Goal: Information Seeking & Learning: Learn about a topic

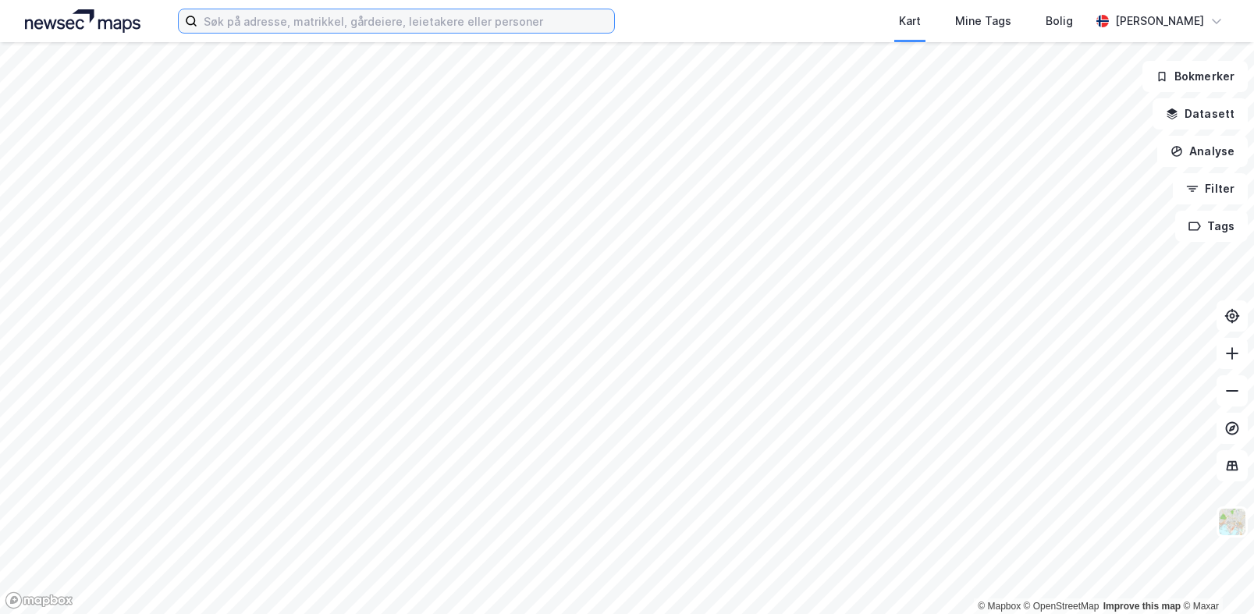
click at [499, 31] on input at bounding box center [405, 20] width 417 height 23
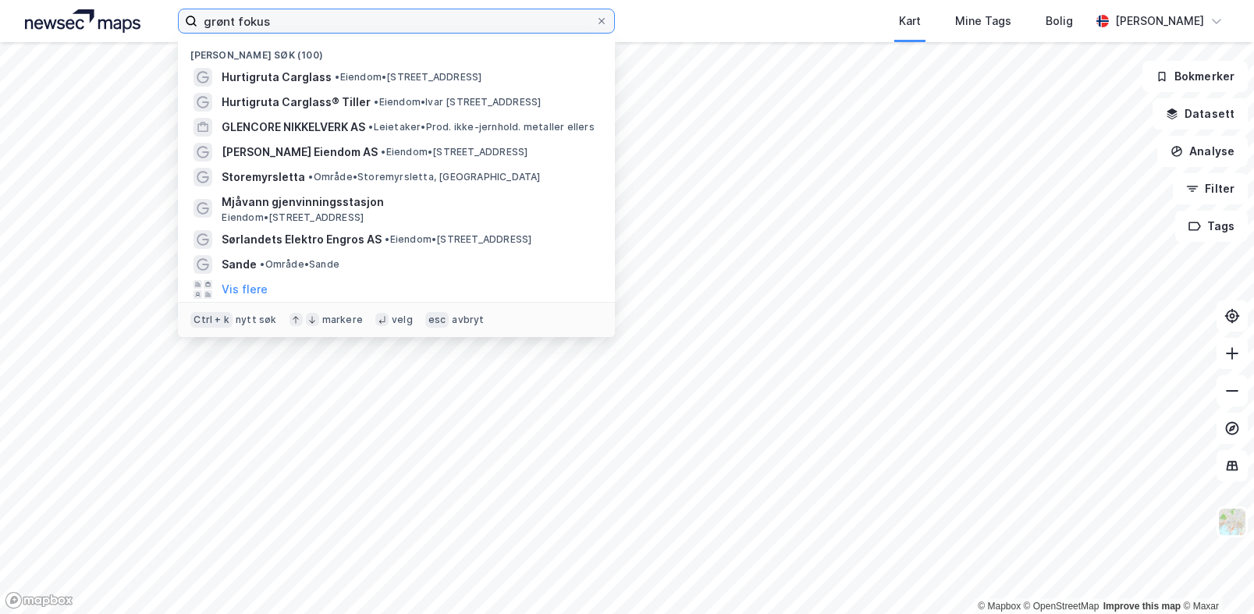
type input "grønt fokus"
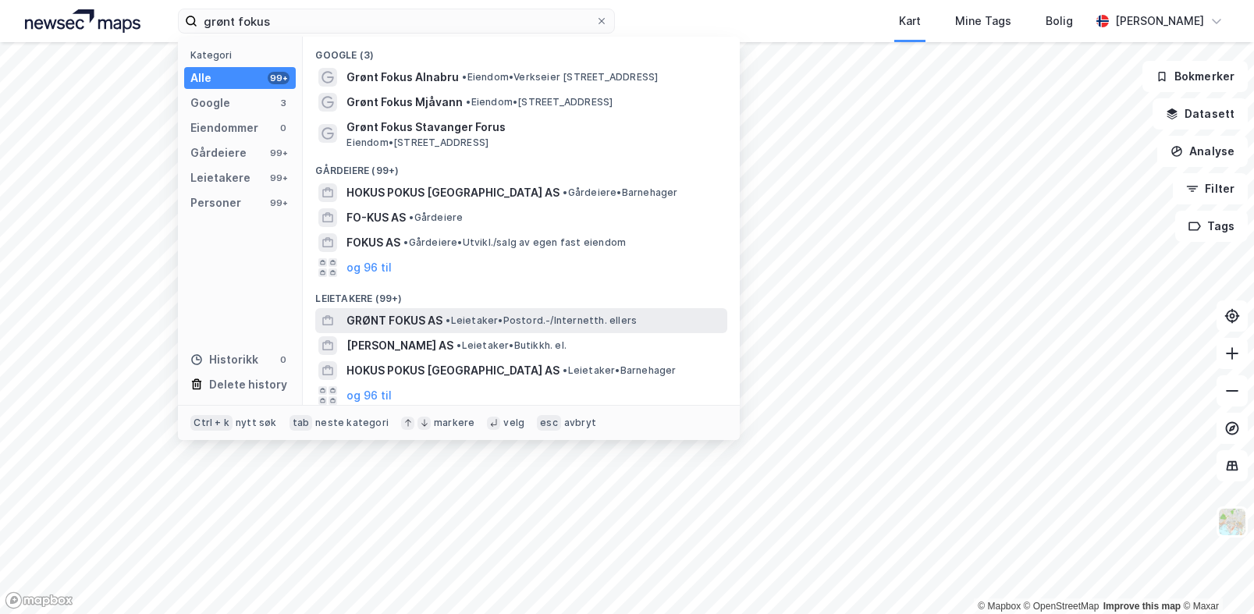
click at [426, 321] on span "GRØNT FOKUS AS" at bounding box center [394, 320] width 96 height 19
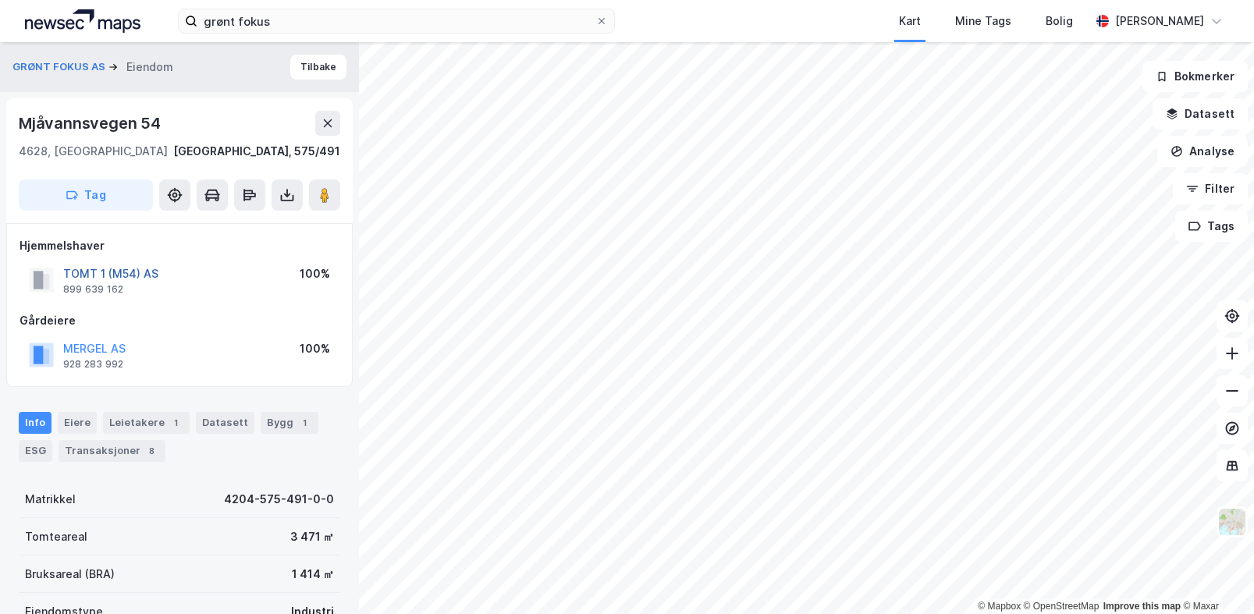
click at [0, 0] on button "TOMT 1 (M54) AS" at bounding box center [0, 0] width 0 height 0
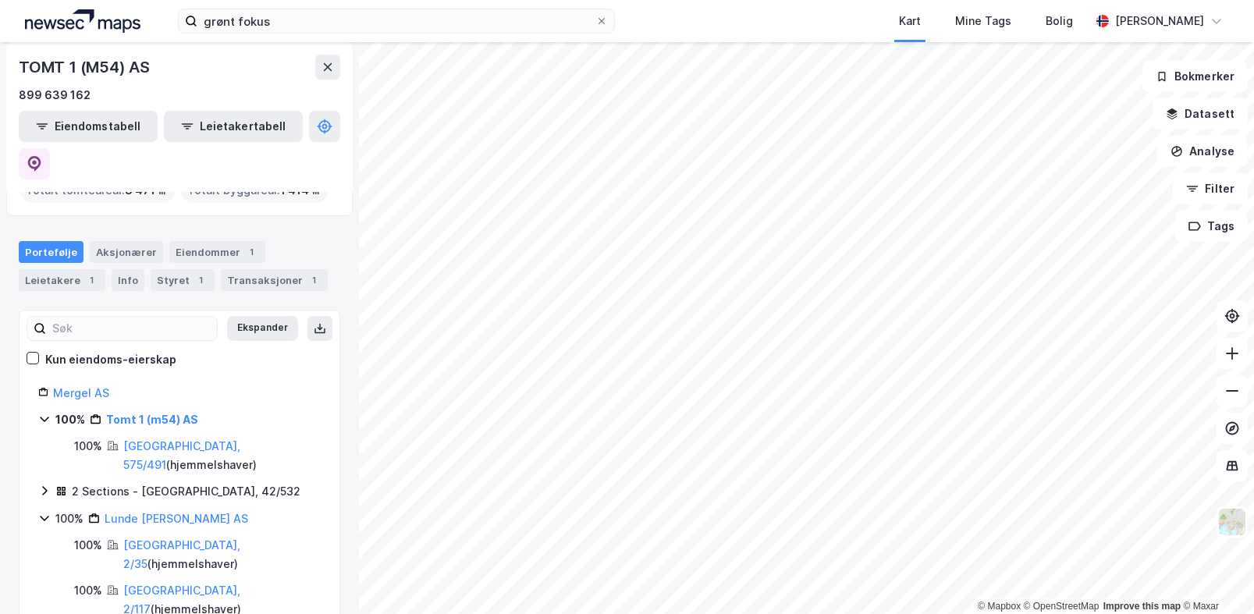
scroll to position [156, 0]
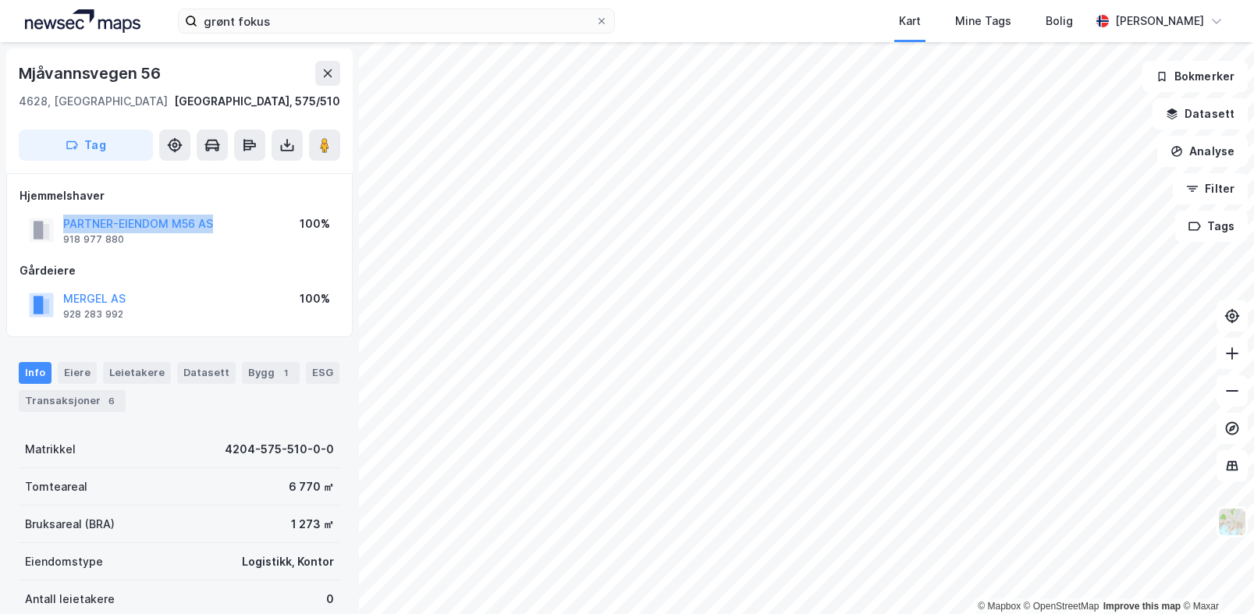
drag, startPoint x: 157, startPoint y: 213, endPoint x: 66, endPoint y: 215, distance: 91.3
click at [66, 215] on div "PARTNER-EIENDOM M56 AS 918 977 880 100%" at bounding box center [180, 229] width 320 height 37
copy button "PARTNER-EIENDOM M56 AS"
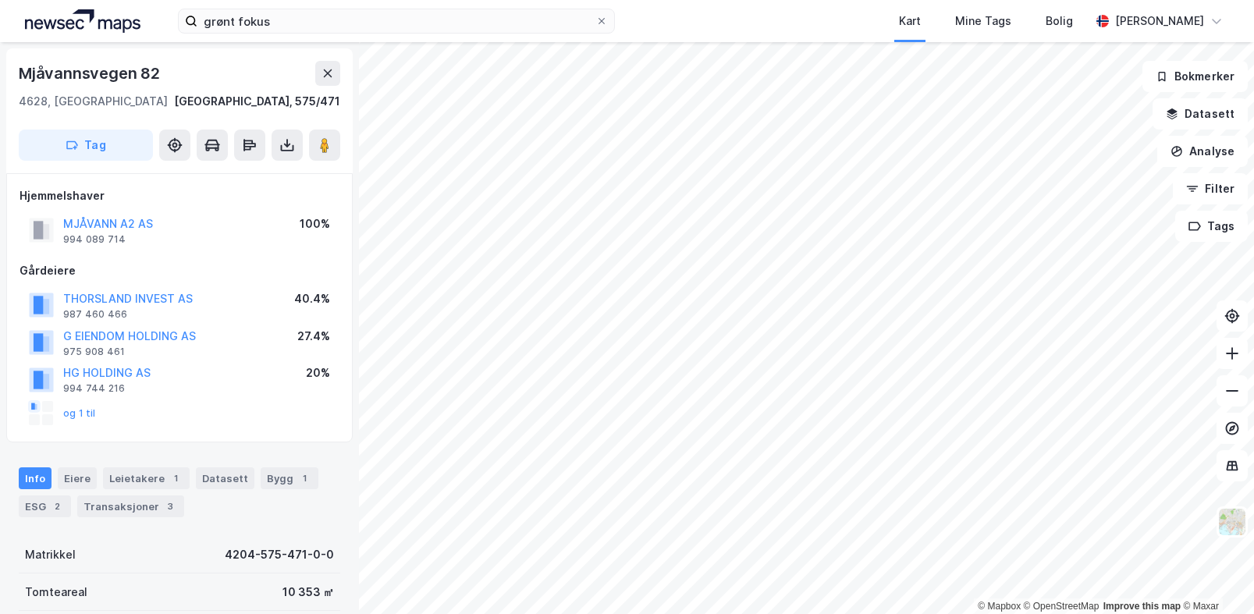
click at [189, 270] on div "Gårdeiere" at bounding box center [180, 270] width 320 height 19
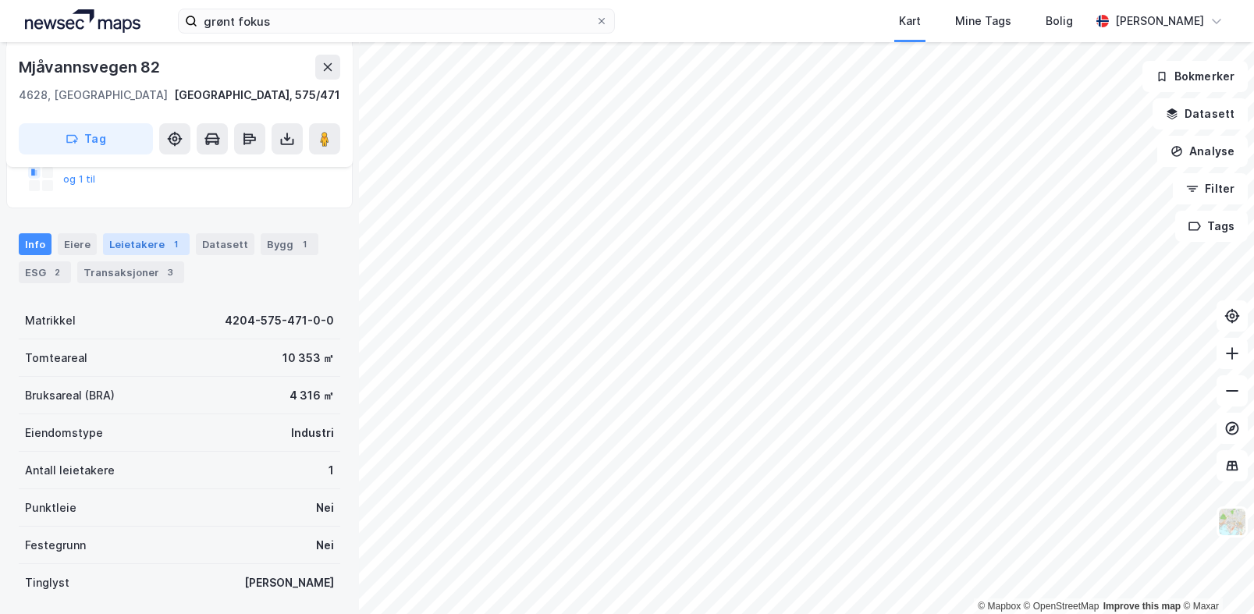
click at [154, 246] on div "Leietakere 1" at bounding box center [146, 244] width 87 height 22
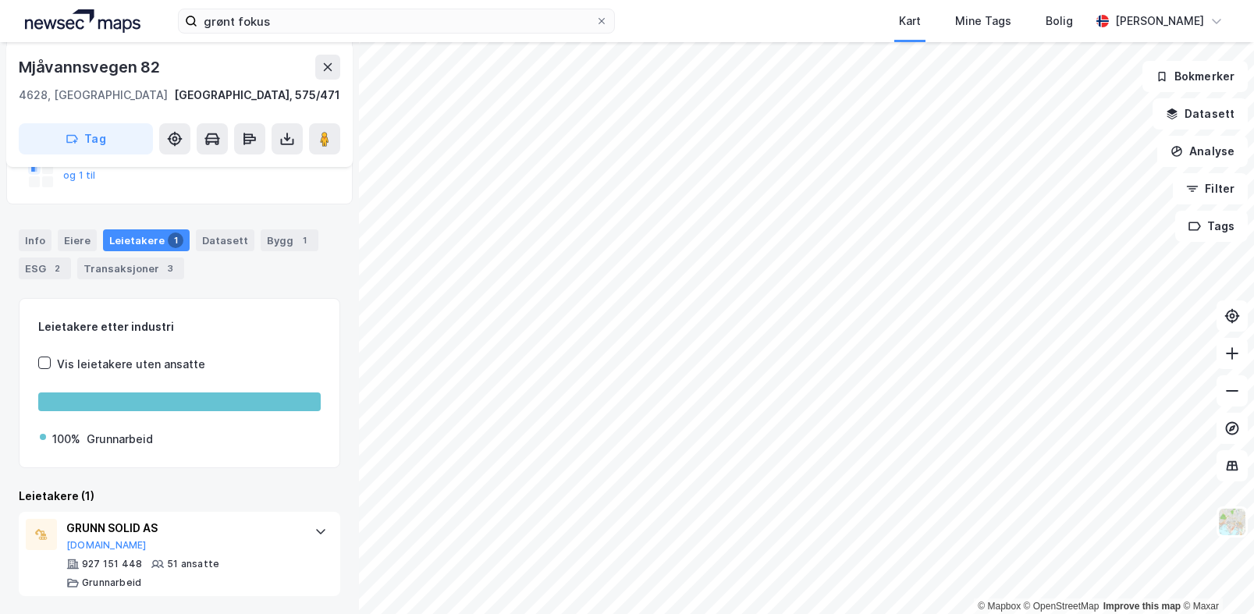
scroll to position [239, 0]
click at [207, 483] on div "Leietakere etter industri Vis leietakere uten ansatte 100% Grunnarbeid Leietake…" at bounding box center [179, 446] width 321 height 298
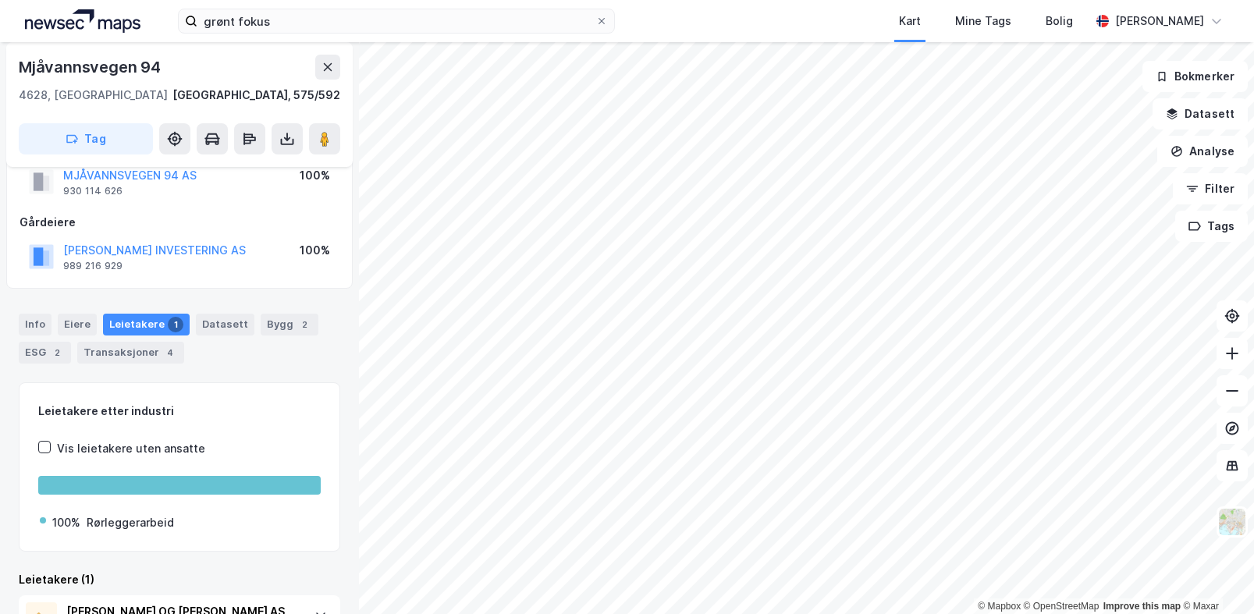
scroll to position [133, 0]
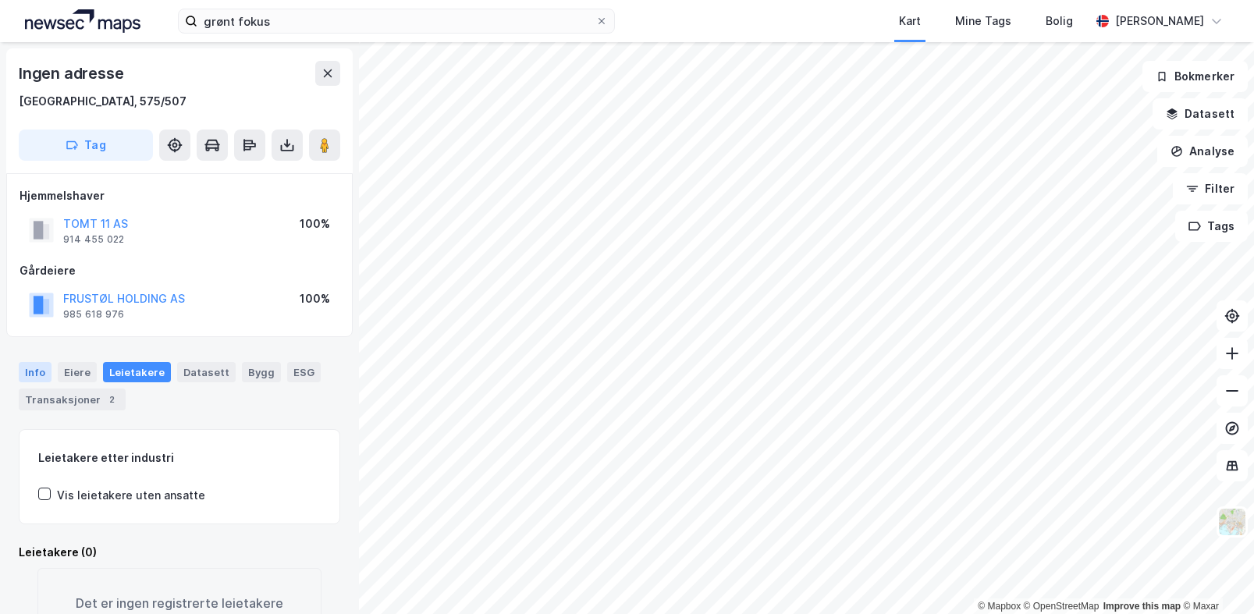
click at [29, 374] on div "Info" at bounding box center [35, 372] width 33 height 20
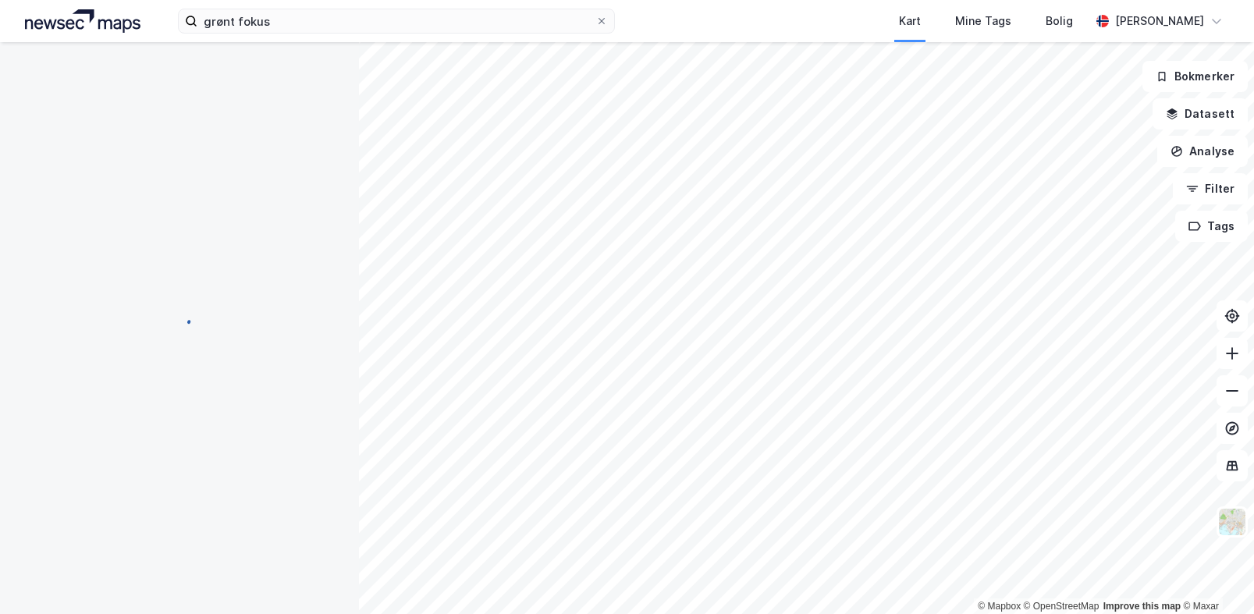
scroll to position [1, 0]
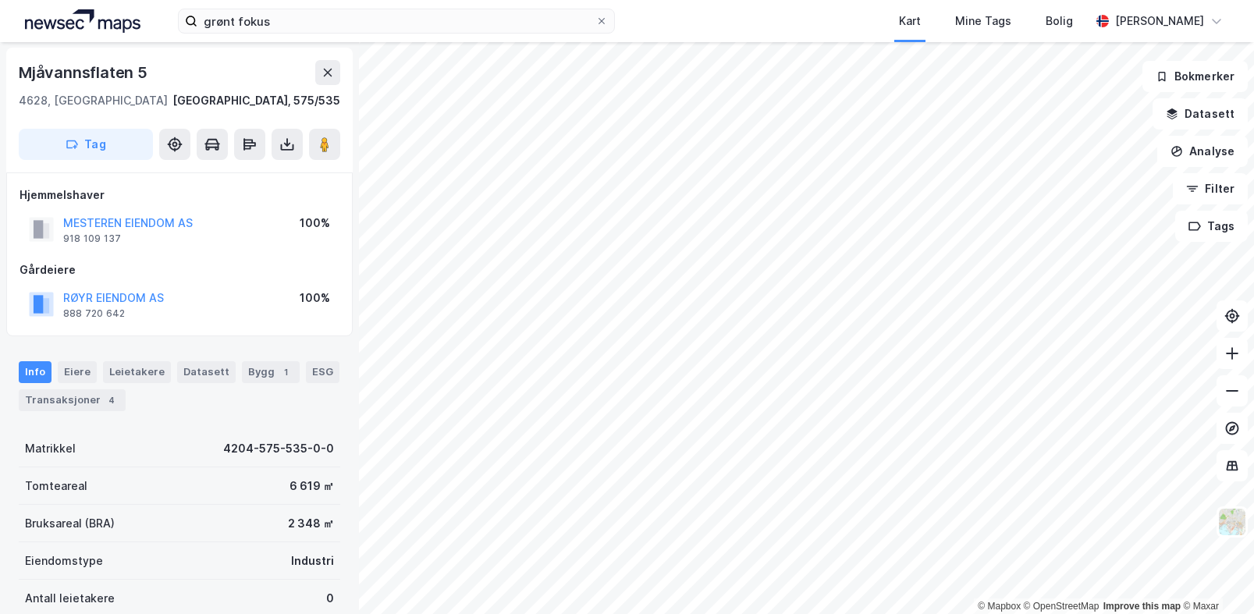
click at [223, 431] on div "Matrikkel 4204-575-535-0-0" at bounding box center [179, 448] width 321 height 37
click at [261, 276] on div "Gårdeiere" at bounding box center [180, 270] width 320 height 19
click at [136, 368] on div "Leietakere" at bounding box center [137, 372] width 68 height 22
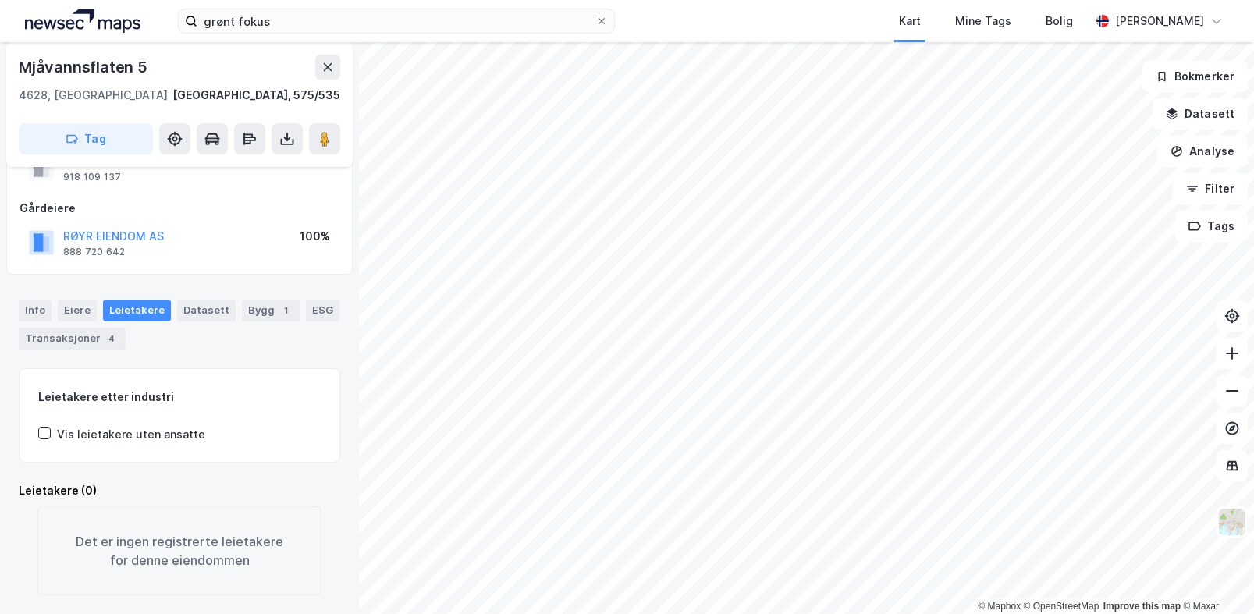
scroll to position [81, 0]
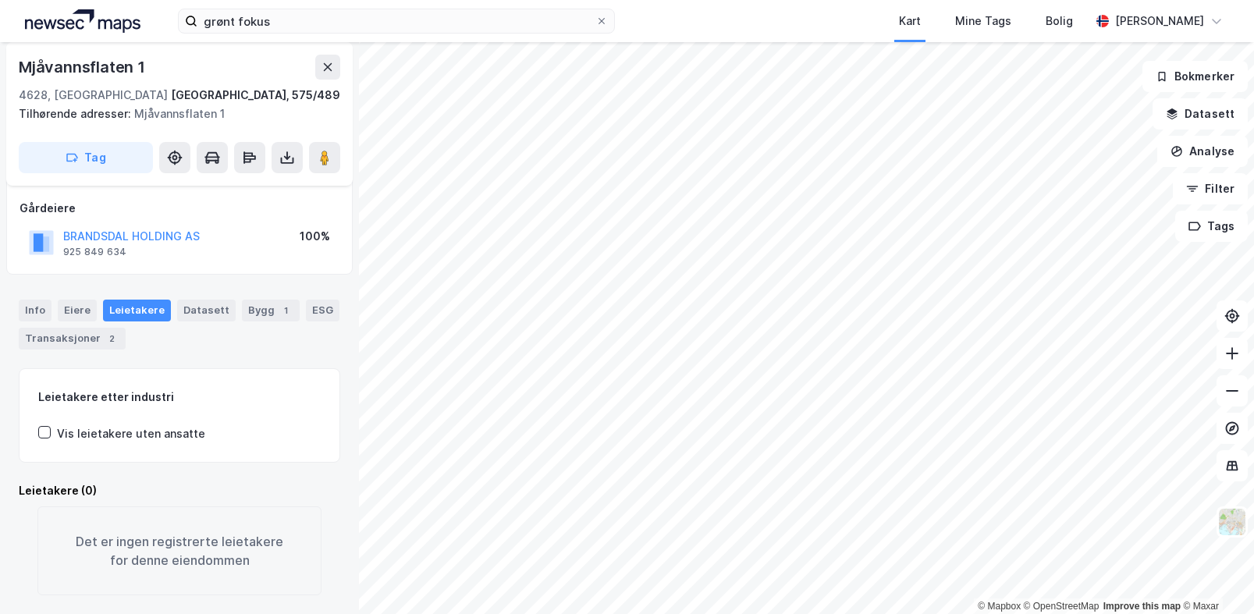
scroll to position [81, 0]
click at [232, 358] on div "Info Eiere Leietakere Datasett Bygg 1 ESG Transaksjoner 2 Leietakere etter indu…" at bounding box center [179, 438] width 321 height 315
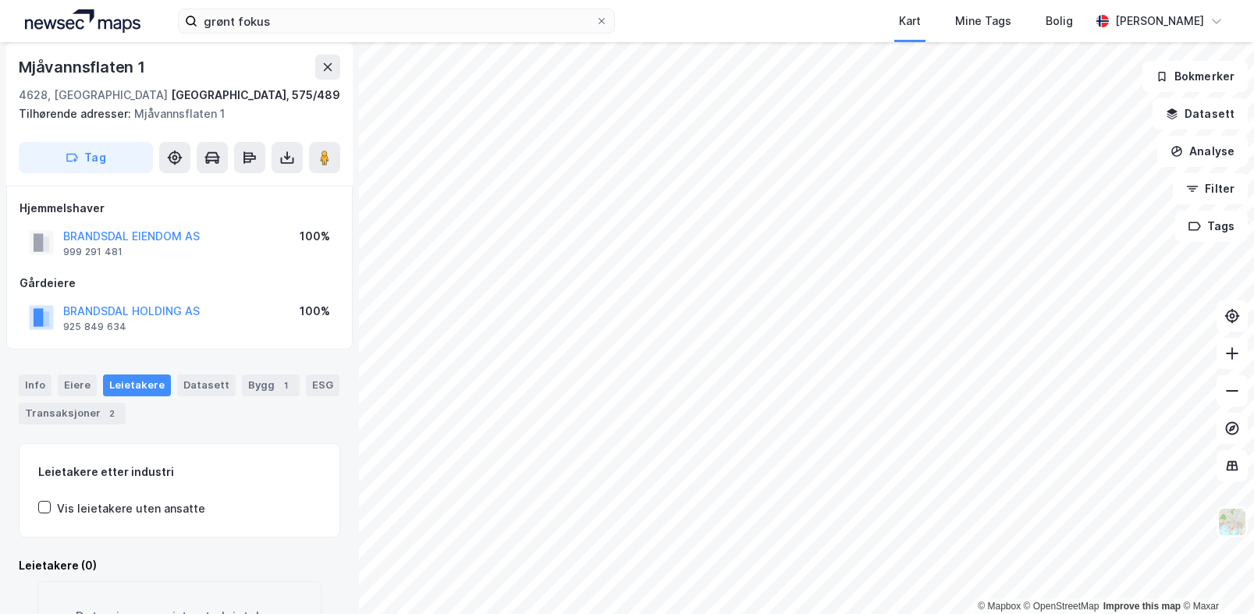
scroll to position [0, 0]
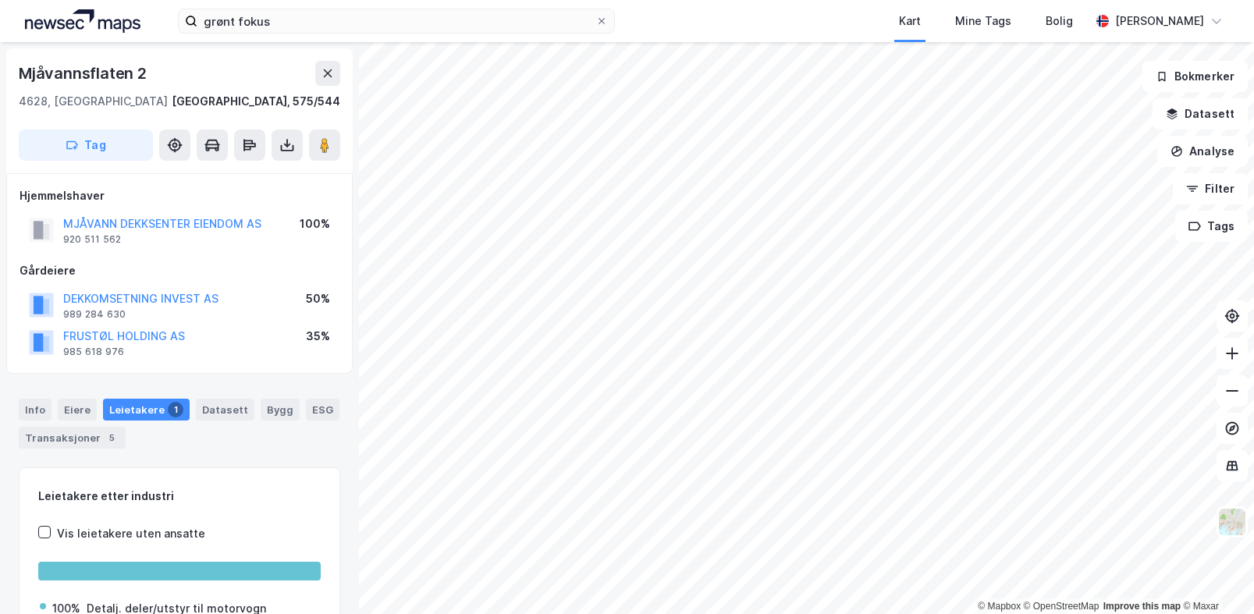
scroll to position [1, 0]
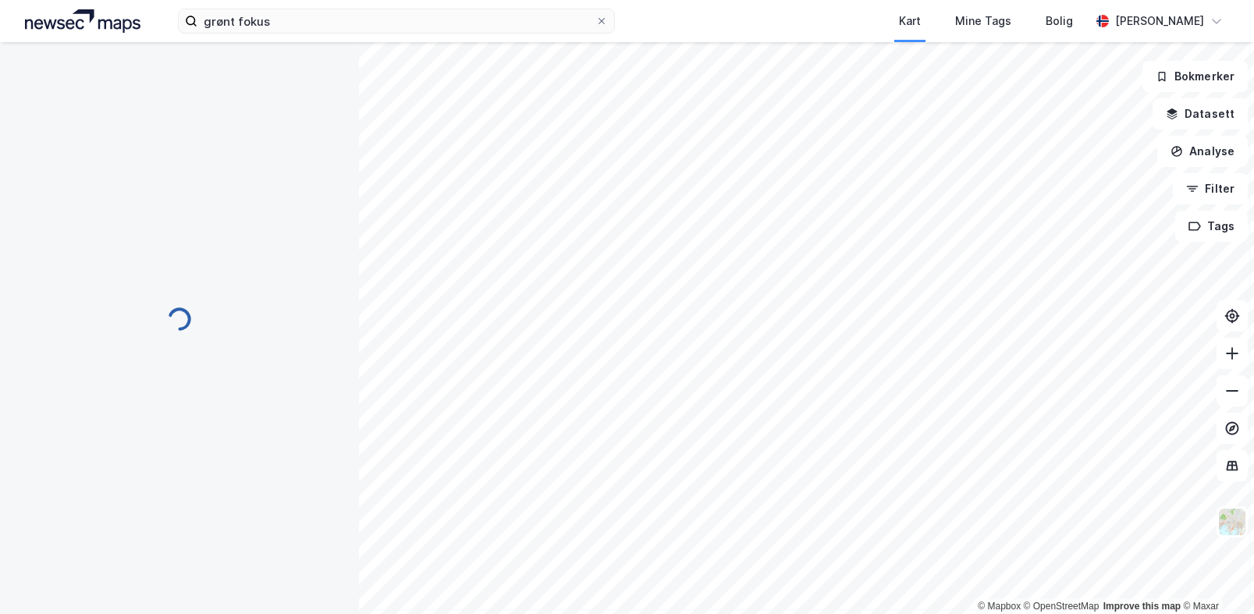
scroll to position [1, 0]
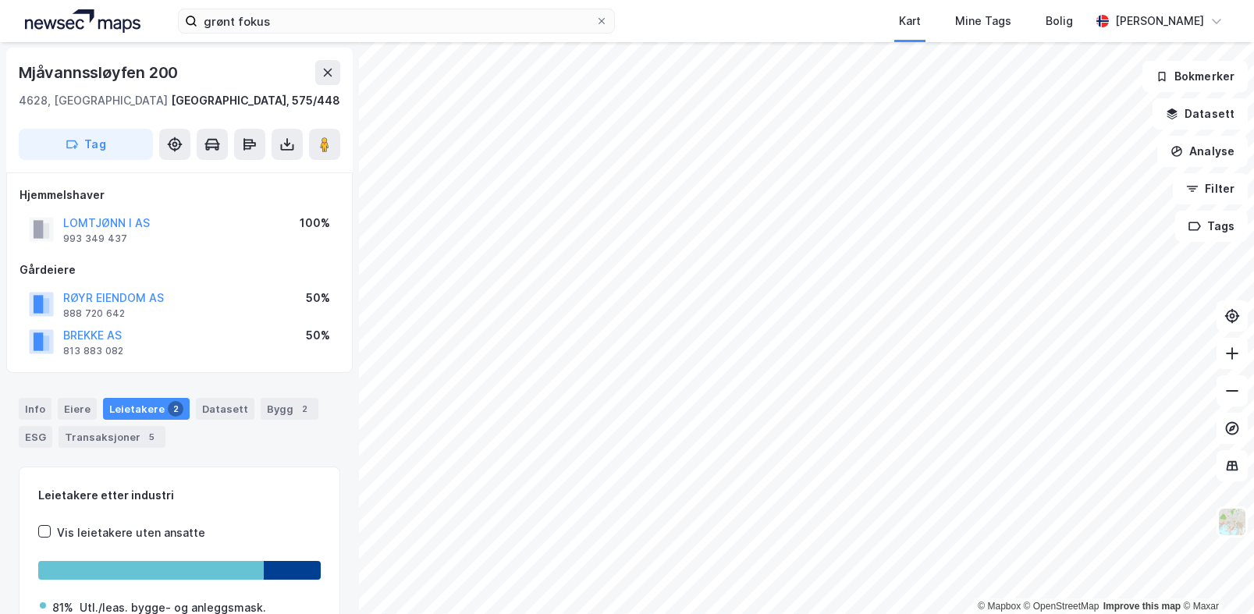
click at [262, 339] on div "BREKKE AS 813 883 082 50%" at bounding box center [180, 341] width 320 height 37
drag, startPoint x: 108, startPoint y: 211, endPoint x: 64, endPoint y: 209, distance: 43.7
click at [64, 209] on div "Hjemmelshaver LOMTJØNN I AS 993 349 437 100%" at bounding box center [180, 217] width 320 height 62
copy button "LOMTJØNN I AS"
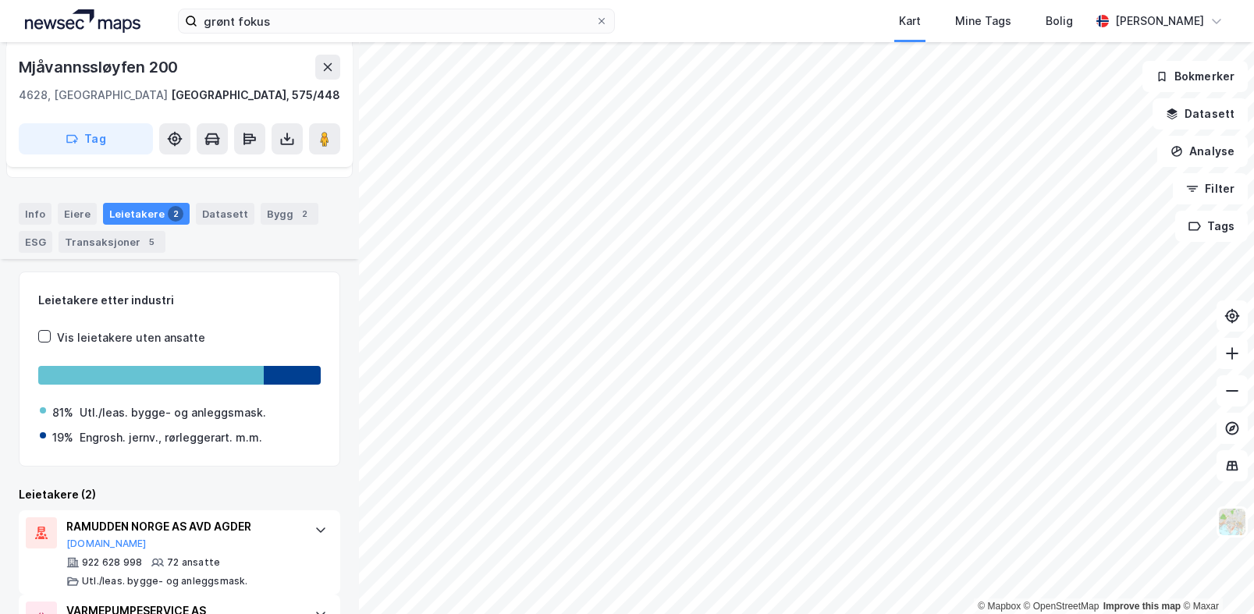
scroll to position [279, 0]
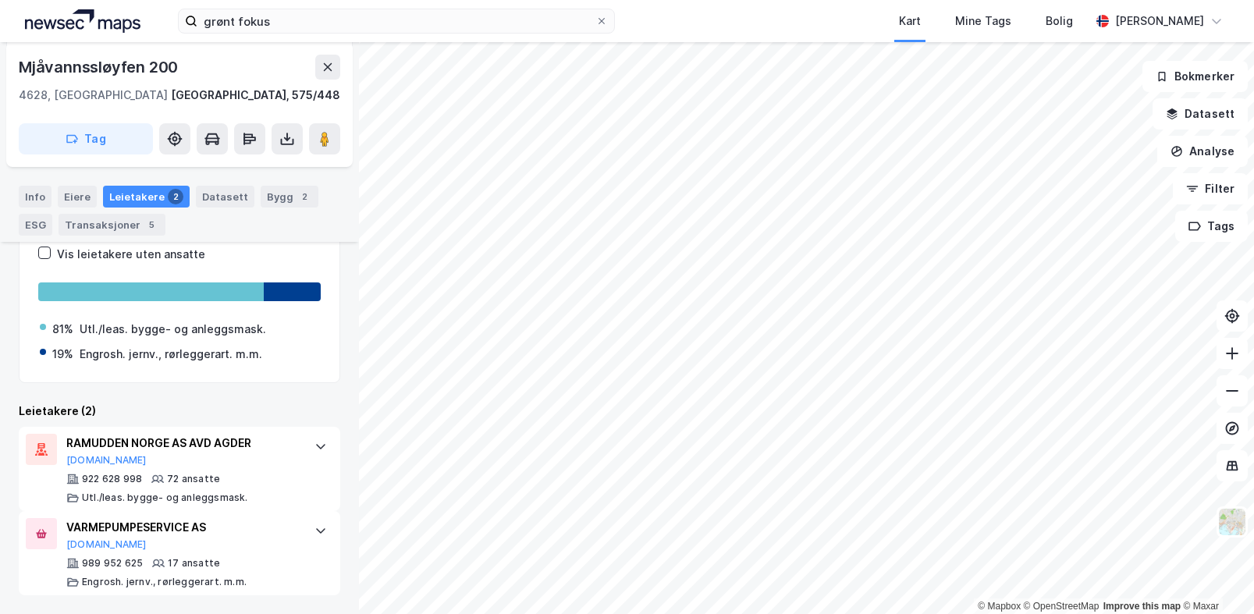
click at [191, 400] on div "Leietakere etter industri Vis leietakere uten ansatte 81% Utl./leas. bygge- og …" at bounding box center [179, 391] width 321 height 407
click at [229, 541] on div "VARMEPUMPESERVICE AS [DOMAIN_NAME]" at bounding box center [182, 534] width 232 height 33
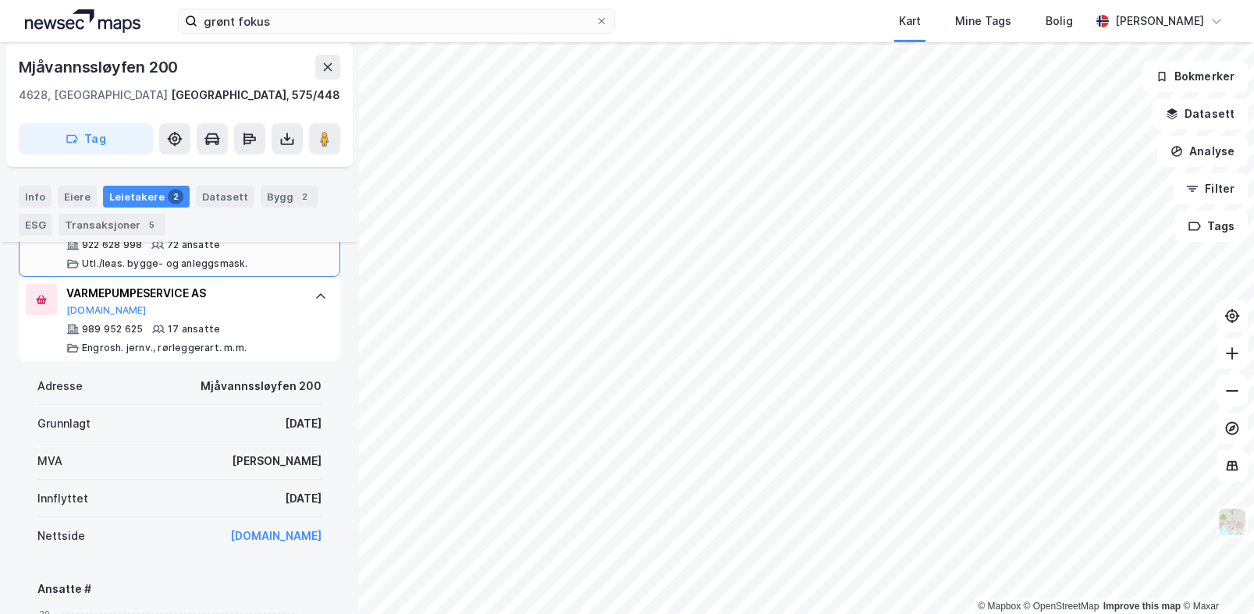
click at [260, 268] on div "922 628 998 72 ansatte [PERSON_NAME]/leas. bygge- og anleggsmask." at bounding box center [182, 254] width 232 height 31
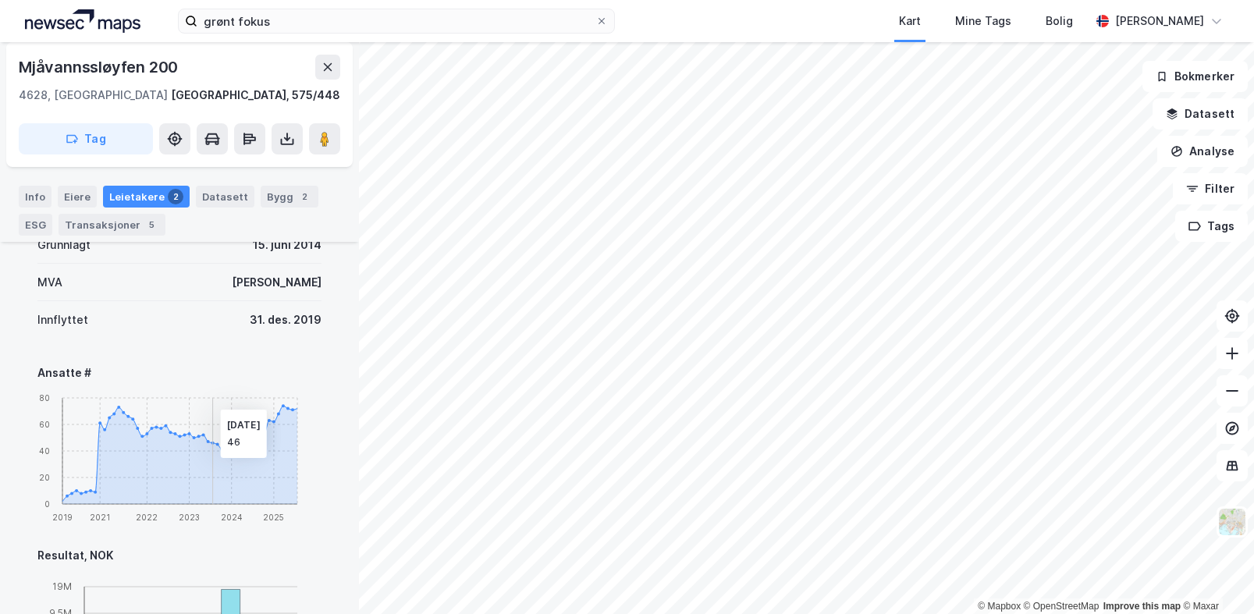
scroll to position [669, 0]
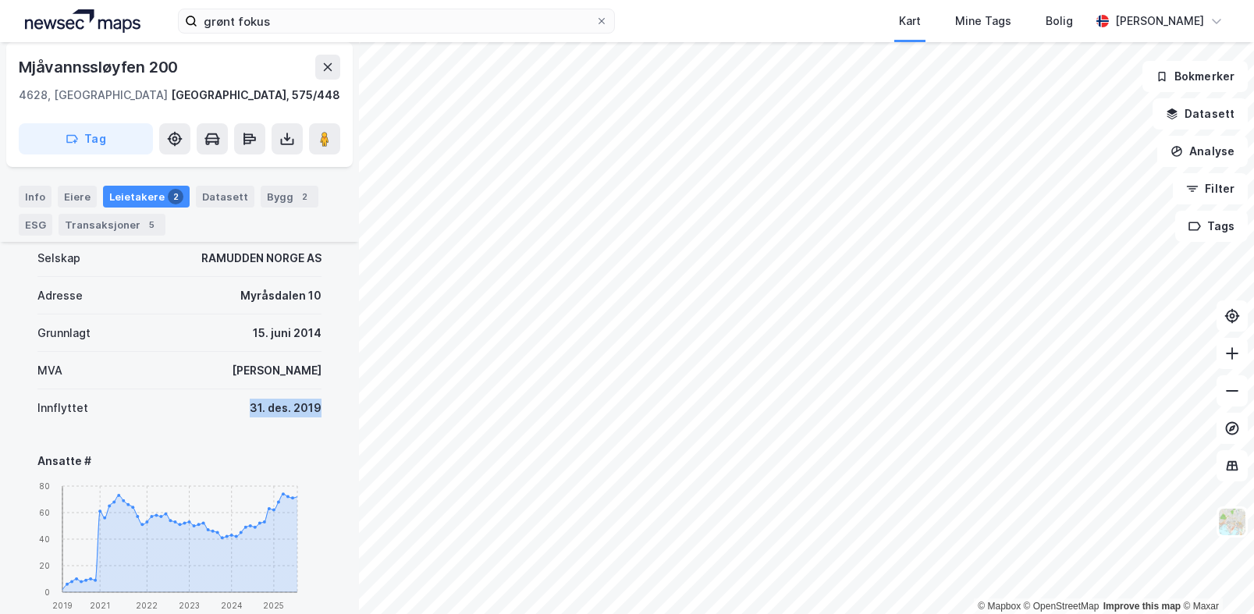
drag, startPoint x: 234, startPoint y: 419, endPoint x: 314, endPoint y: 419, distance: 79.6
click at [314, 419] on div "Denne leietakeren er en del av et større selskap. Informasjonen som vist under …" at bounding box center [179, 593] width 321 height 945
drag, startPoint x: 314, startPoint y: 419, endPoint x: 207, endPoint y: 406, distance: 107.6
click at [207, 406] on div "Denne leietakeren er en del av et større selskap. Informasjonen som vist under …" at bounding box center [179, 593] width 321 height 945
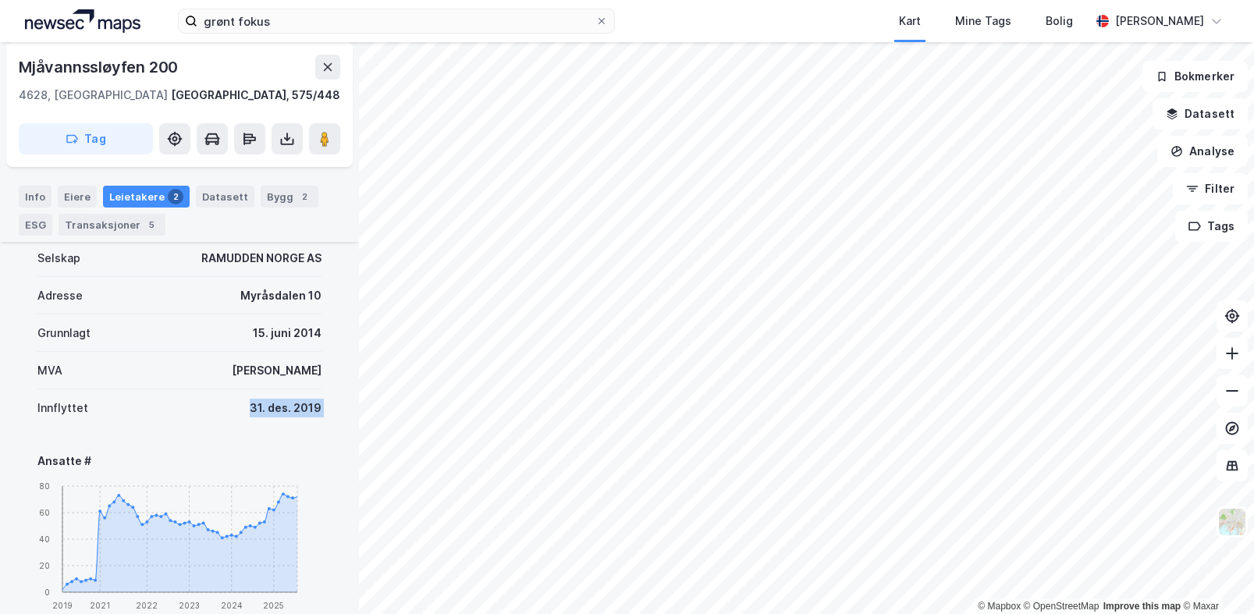
click at [207, 406] on div "Innflyttet [DATE]" at bounding box center [179, 407] width 284 height 37
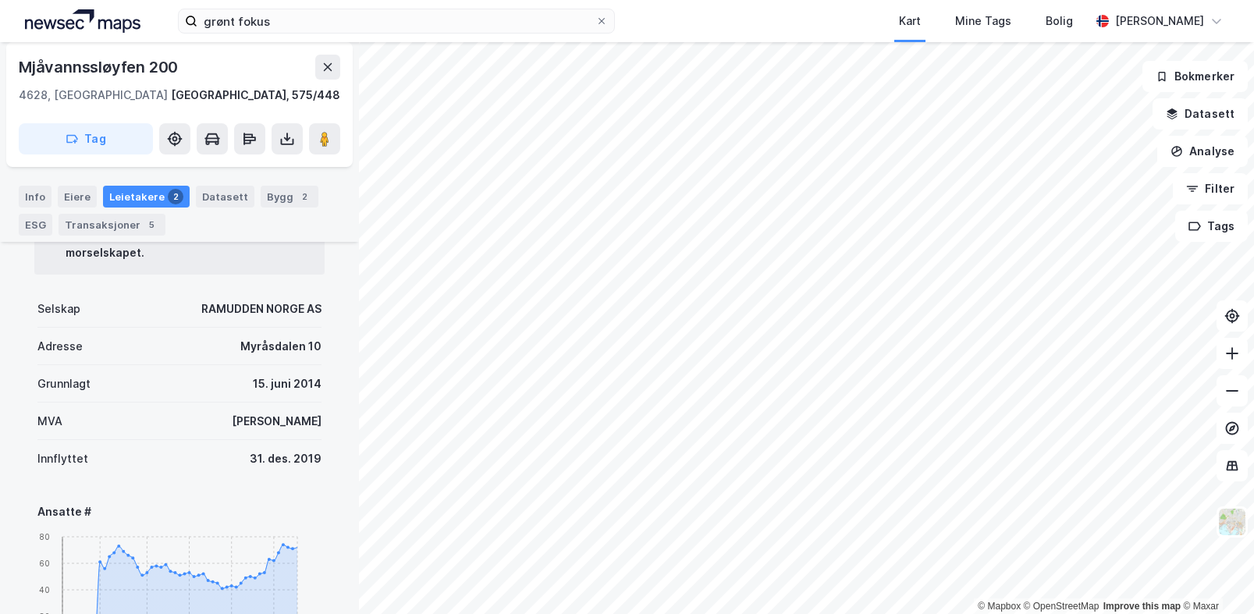
scroll to position [591, 0]
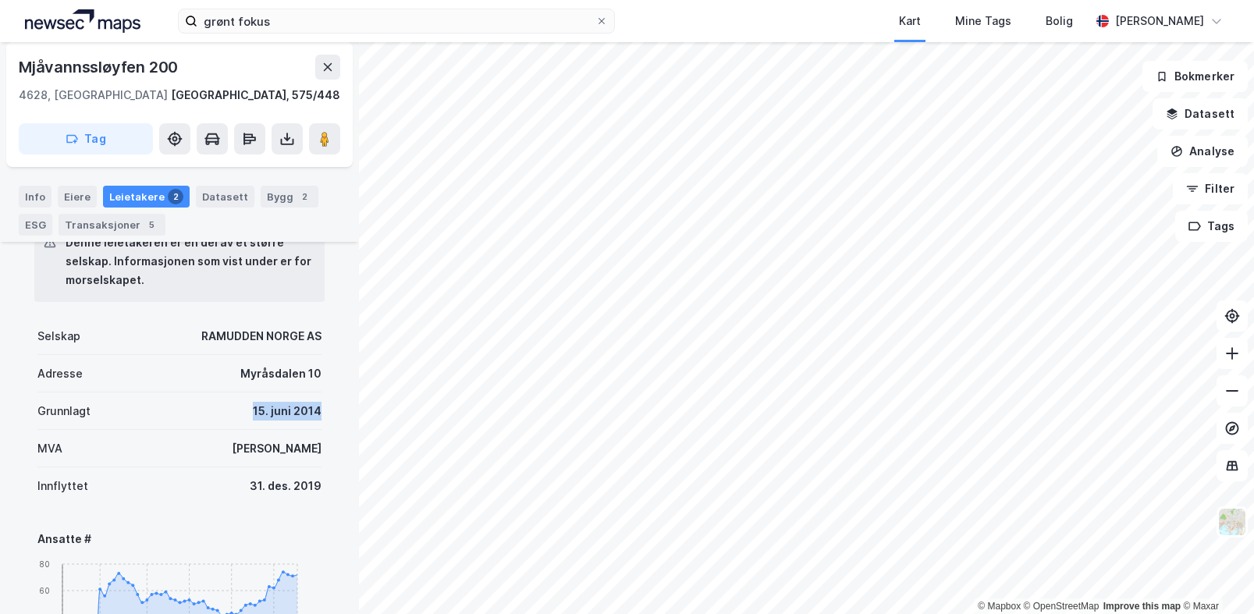
drag, startPoint x: 211, startPoint y: 404, endPoint x: 307, endPoint y: 411, distance: 95.4
click at [307, 411] on div "Grunnlagt [DATE]" at bounding box center [179, 410] width 284 height 37
click at [307, 411] on div "15. juni 2014" at bounding box center [287, 411] width 69 height 19
drag, startPoint x: 313, startPoint y: 481, endPoint x: 229, endPoint y: 483, distance: 83.5
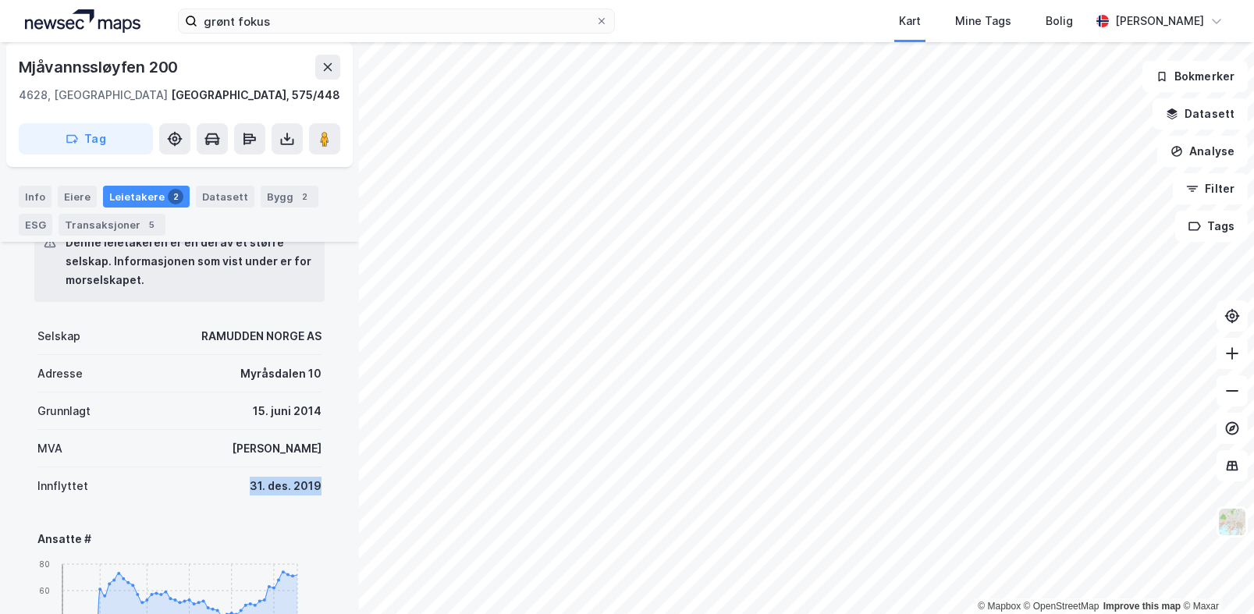
click at [229, 483] on div "Innflyttet [DATE]" at bounding box center [179, 485] width 284 height 37
drag, startPoint x: 229, startPoint y: 483, endPoint x: 321, endPoint y: 488, distance: 92.2
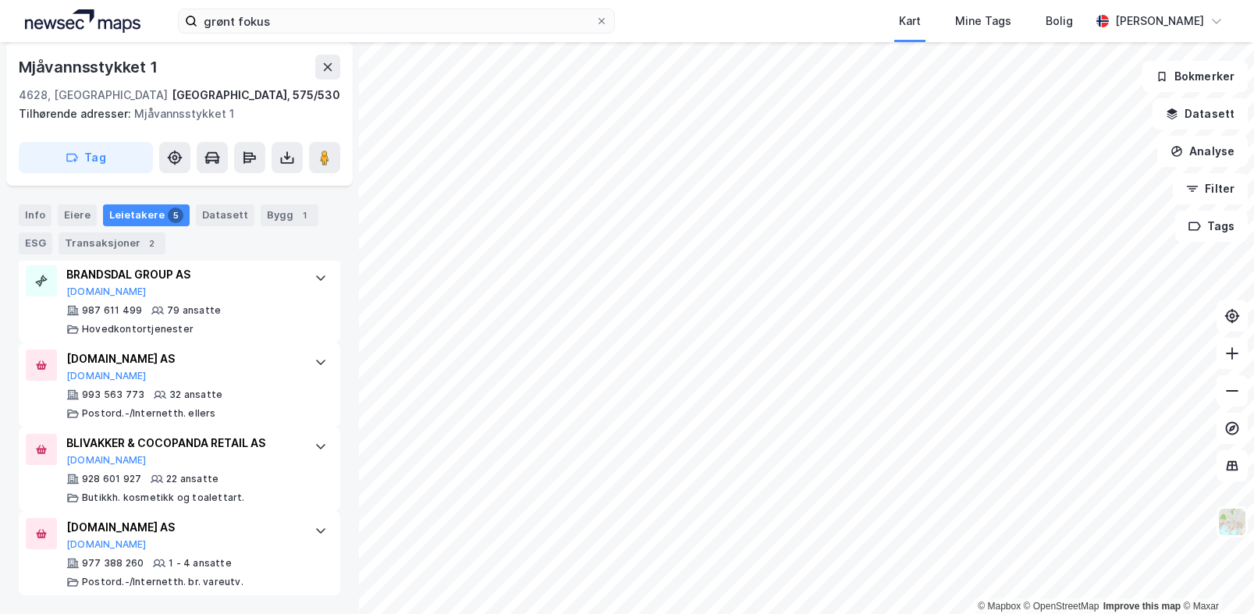
scroll to position [136, 0]
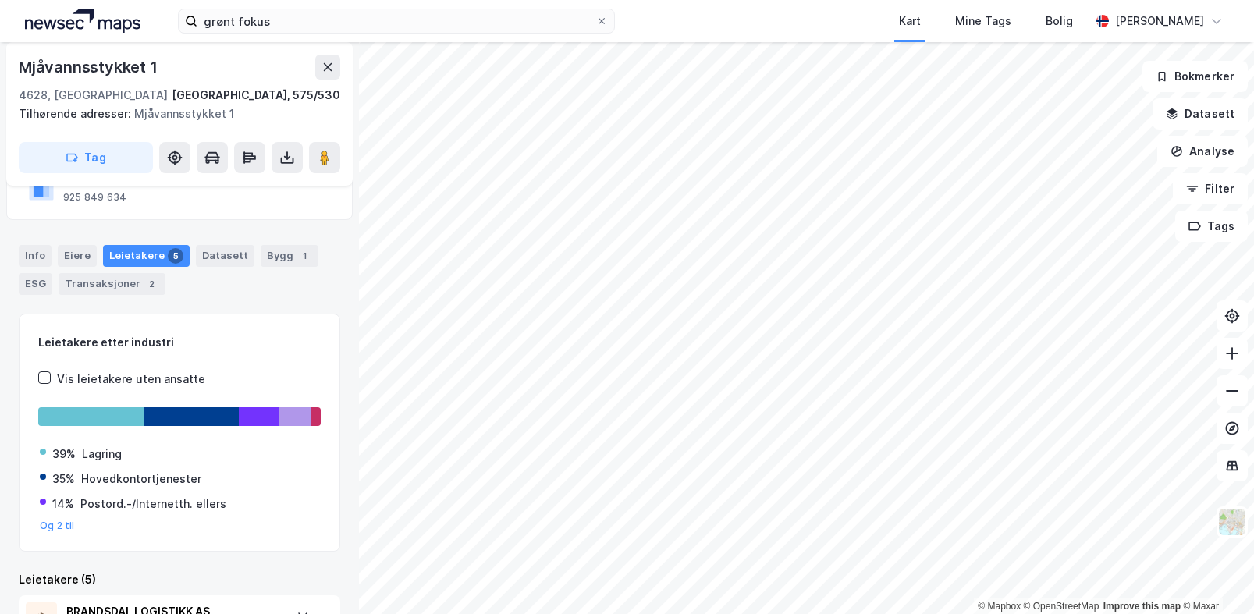
drag, startPoint x: 289, startPoint y: 314, endPoint x: 280, endPoint y: 345, distance: 31.6
click at [289, 319] on div "Leietakere etter industri Vis leietakere uten ansatte 39% Lagring 35% Hovedkont…" at bounding box center [179, 433] width 321 height 239
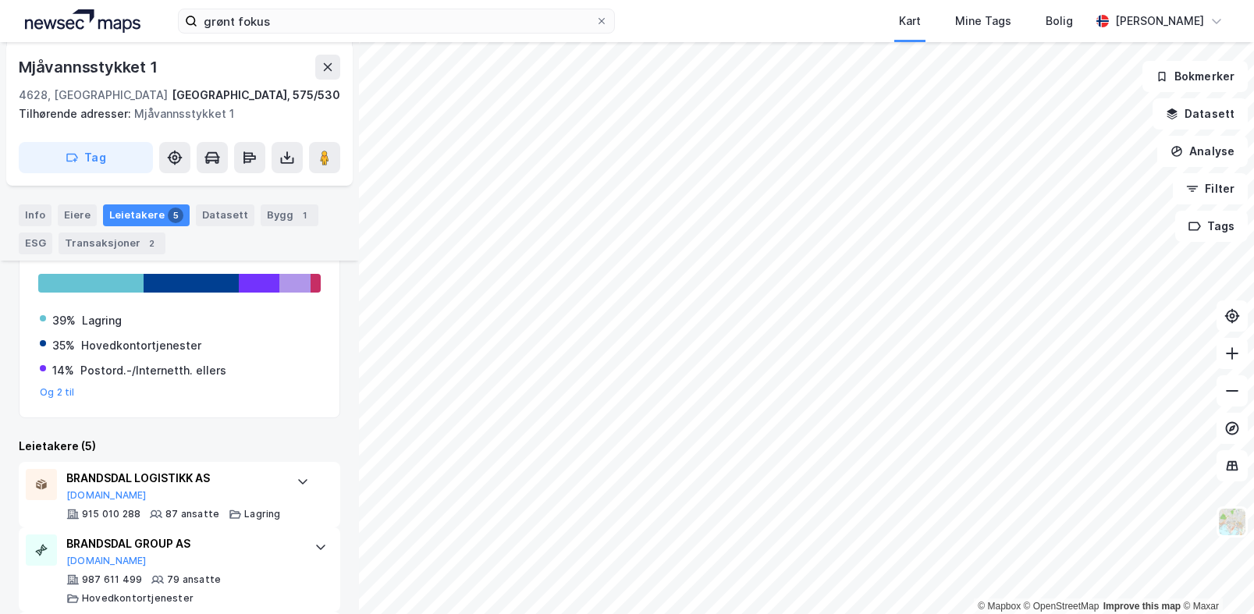
scroll to position [370, 0]
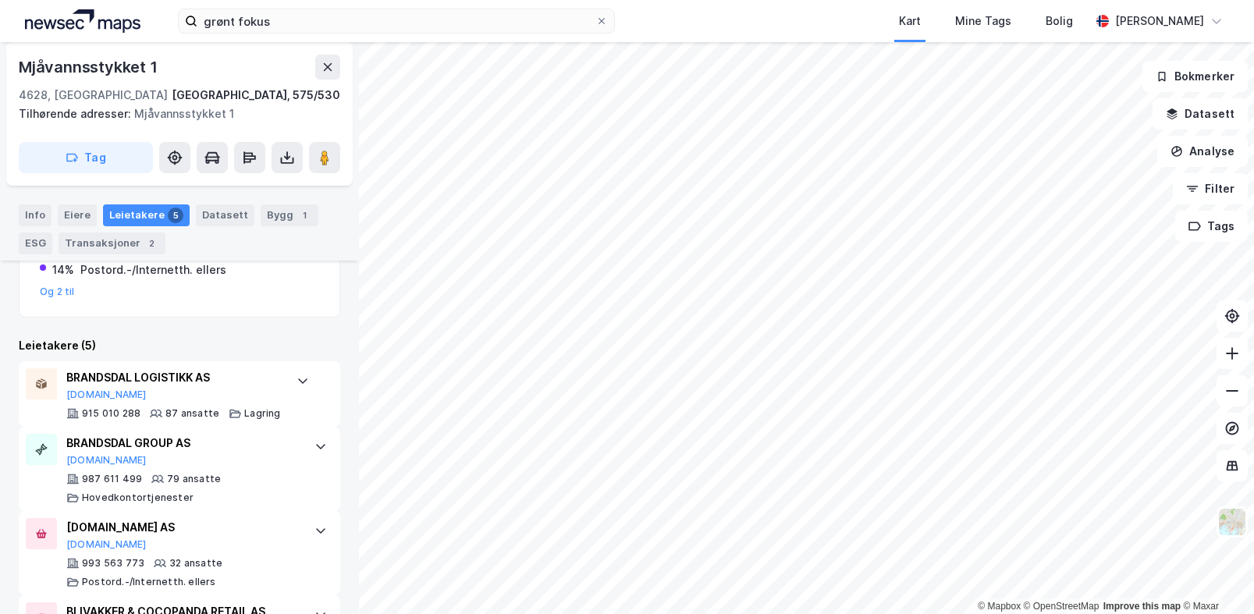
click at [271, 324] on div "Leietakere etter industri Vis leietakere uten ansatte 39% Lagring 35% Hovedkont…" at bounding box center [179, 422] width 321 height 685
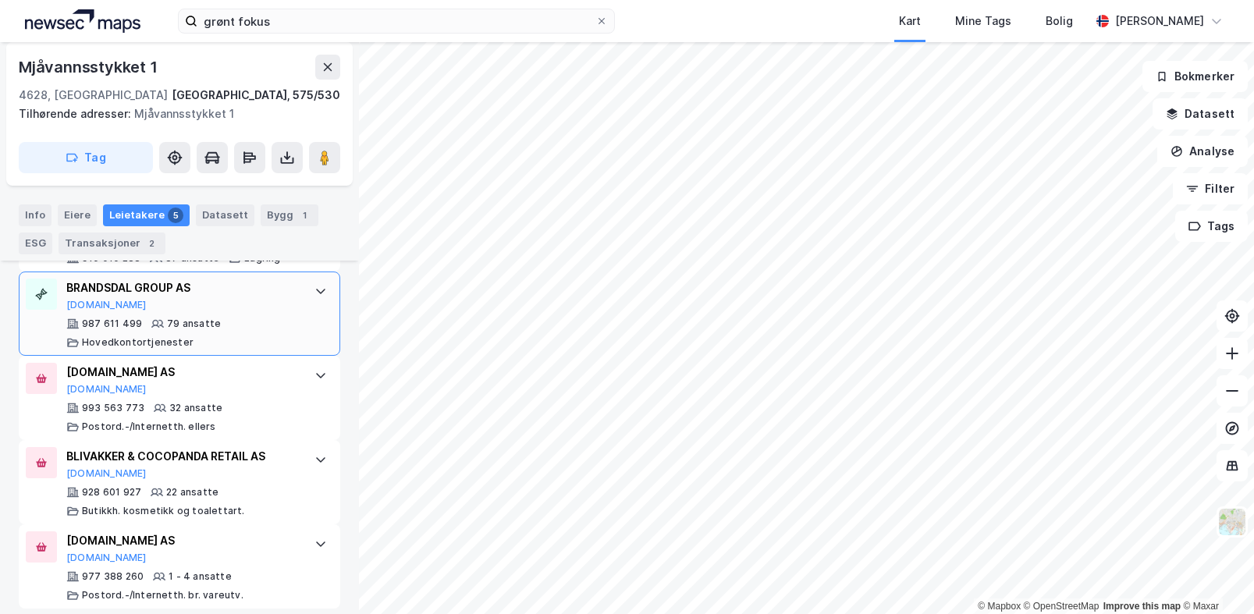
scroll to position [526, 0]
click at [341, 388] on div "Mjåvannsstykket 1 4628, [GEOGRAPHIC_DATA], [GEOGRAPHIC_DATA] [GEOGRAPHIC_DATA],…" at bounding box center [179, 328] width 359 height 572
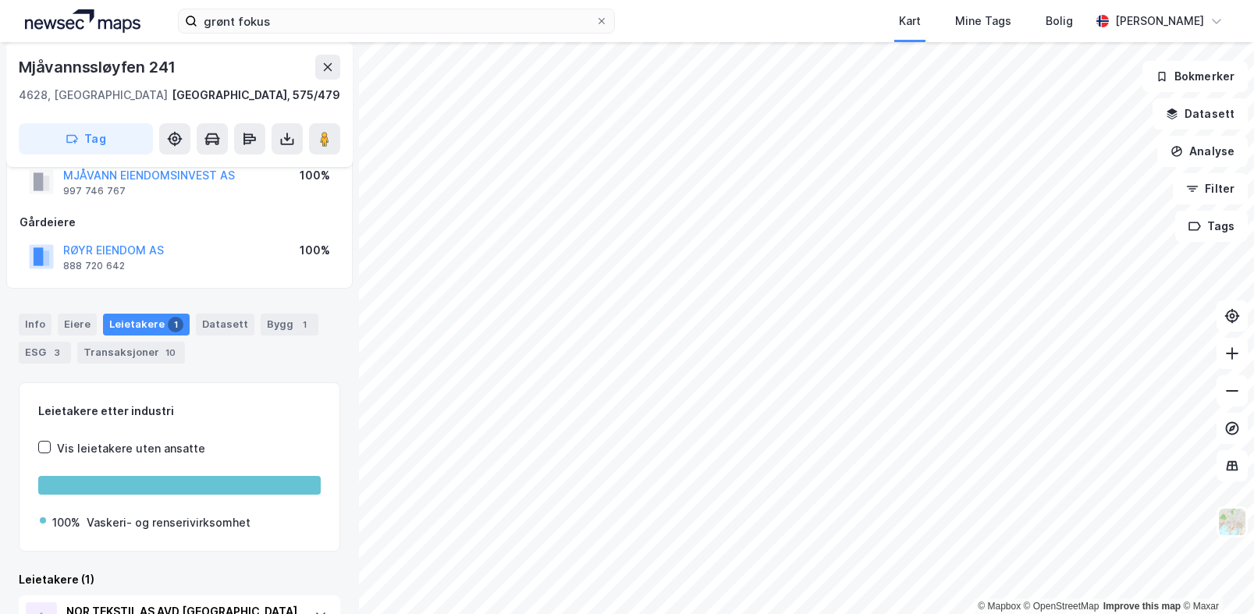
click at [286, 346] on div "Info [PERSON_NAME] 1 Datasett Bygg 1 ESG 3 Transaksjoner 10" at bounding box center [179, 339] width 321 height 50
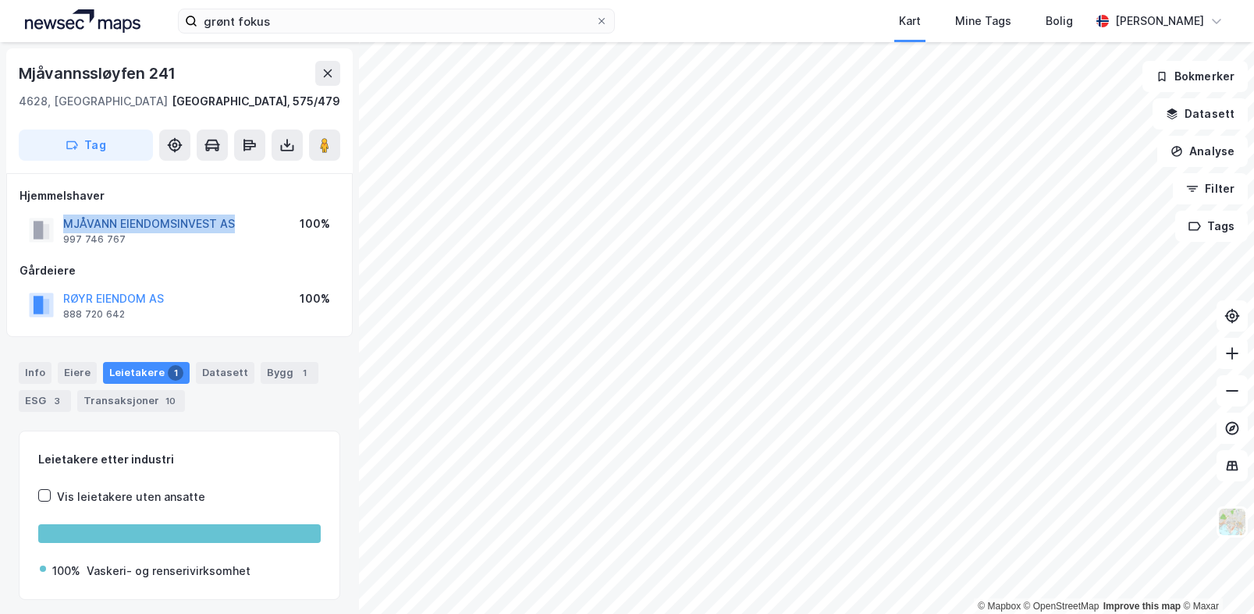
drag, startPoint x: 161, startPoint y: 224, endPoint x: 66, endPoint y: 221, distance: 95.2
click at [66, 221] on div "MJÅVANN EIENDOMSINVEST AS 997 746 767 100%" at bounding box center [180, 229] width 320 height 37
copy button "MJÅVANN EIENDOMSINVEST AS"
click at [233, 414] on div "Info [PERSON_NAME] 1 Datasett Bygg 1 ESG 3 Transaksjoner 10" at bounding box center [179, 380] width 359 height 75
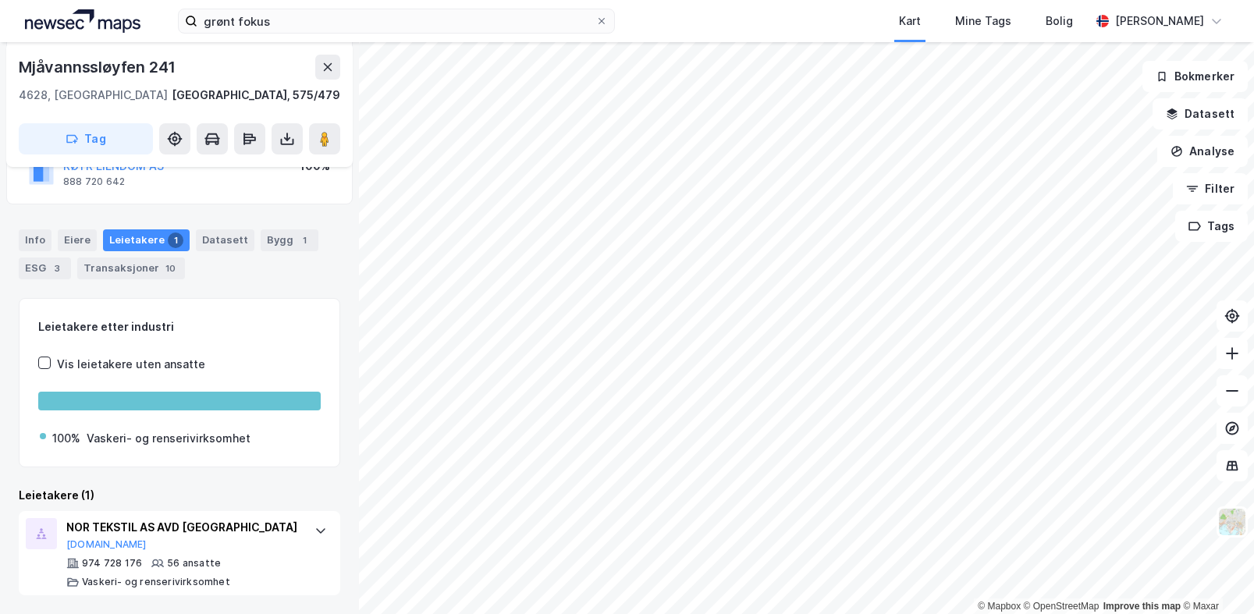
click at [216, 474] on div "Leietakere etter industri Vis leietakere uten ansatte 100% Vaskeri- og renseriv…" at bounding box center [179, 447] width 321 height 298
click at [276, 523] on div "NOR TEKSTIL AS AVD [GEOGRAPHIC_DATA]" at bounding box center [182, 527] width 232 height 19
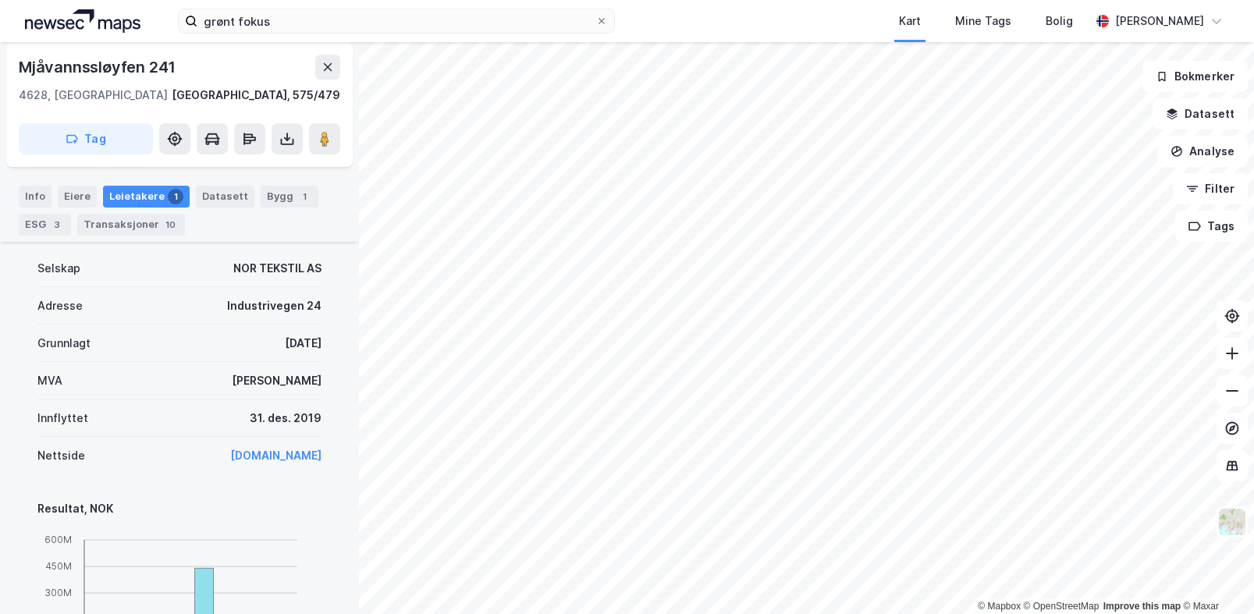
scroll to position [601, 0]
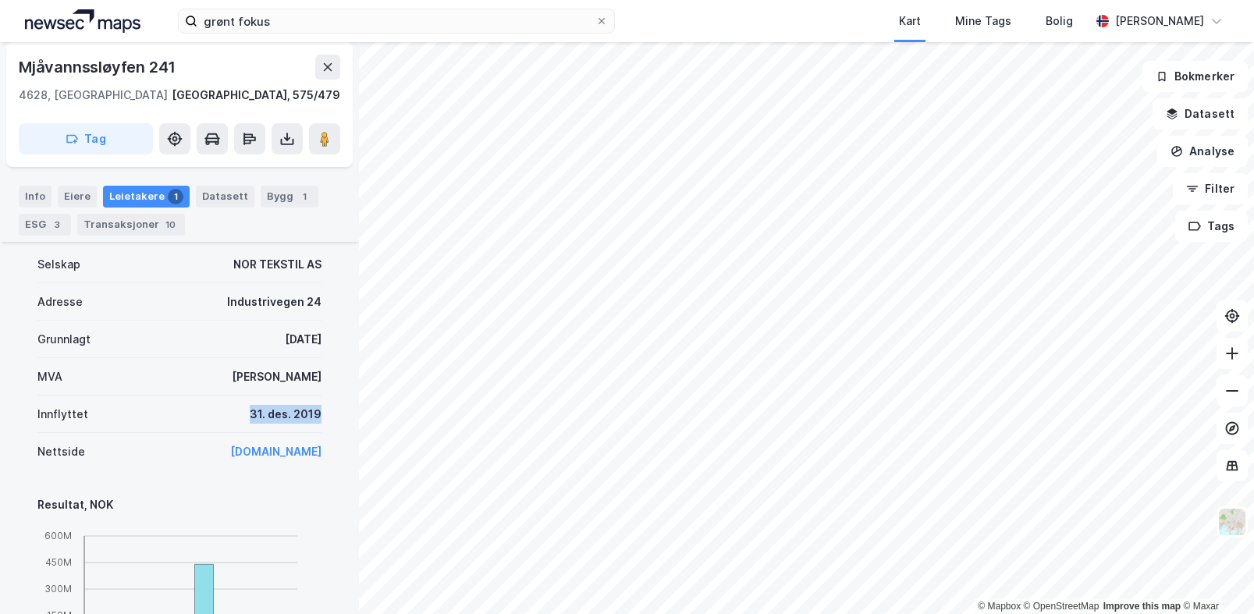
drag, startPoint x: 266, startPoint y: 413, endPoint x: 321, endPoint y: 413, distance: 54.6
click at [321, 413] on div "Denne leietakeren er en del av et større selskap. Informasjonen som vist under …" at bounding box center [179, 527] width 321 height 800
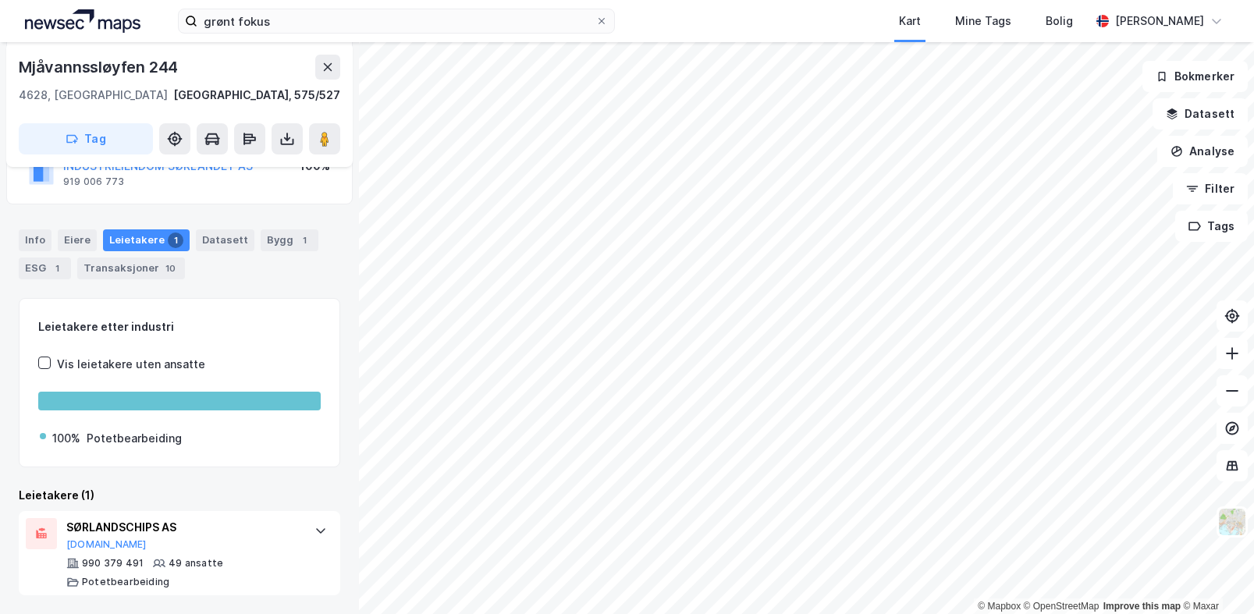
scroll to position [48, 0]
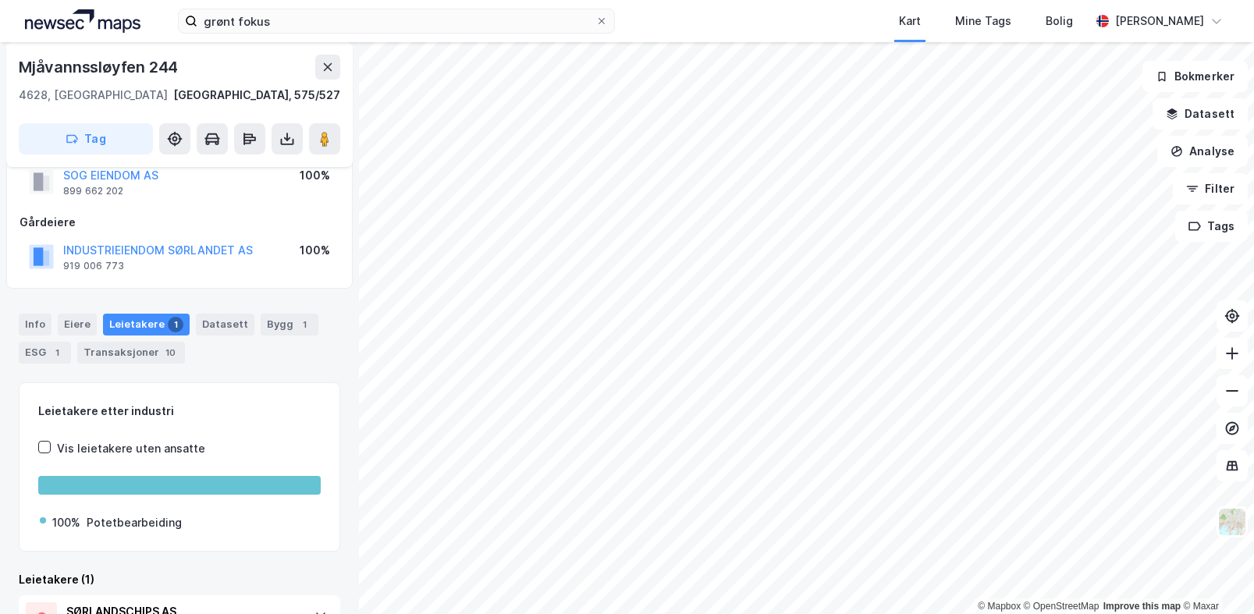
click at [256, 373] on div "Info Eiere Leietakere 1 Datasett Bygg 1 ESG 1 Transaksjoner 10 Leietakere etter…" at bounding box center [179, 487] width 321 height 385
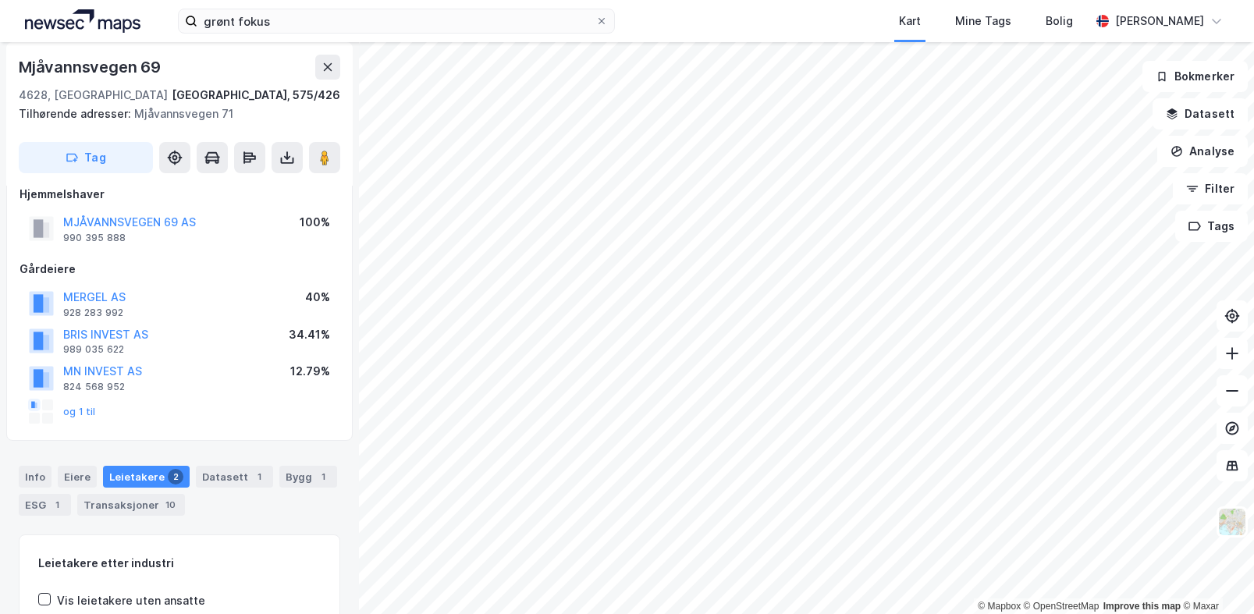
scroll to position [20, 0]
click at [279, 257] on div "Hjemmelshaver MJÅVANNSVEGEN 69 AS 990 395 888 100% Gårdeiere MERGEL AS 928 283 …" at bounding box center [180, 306] width 320 height 243
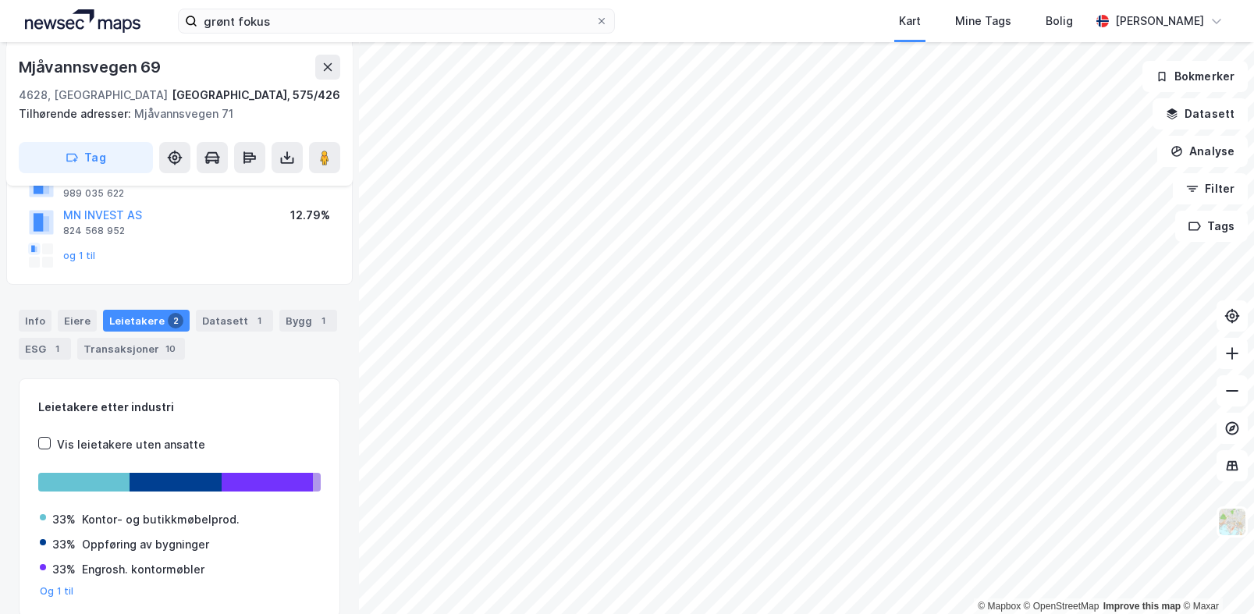
click at [239, 355] on div "Info Eiere Leietakere 2 Datasett 1 Bygg 1 ESG 1 Transaksjoner 10" at bounding box center [179, 335] width 321 height 50
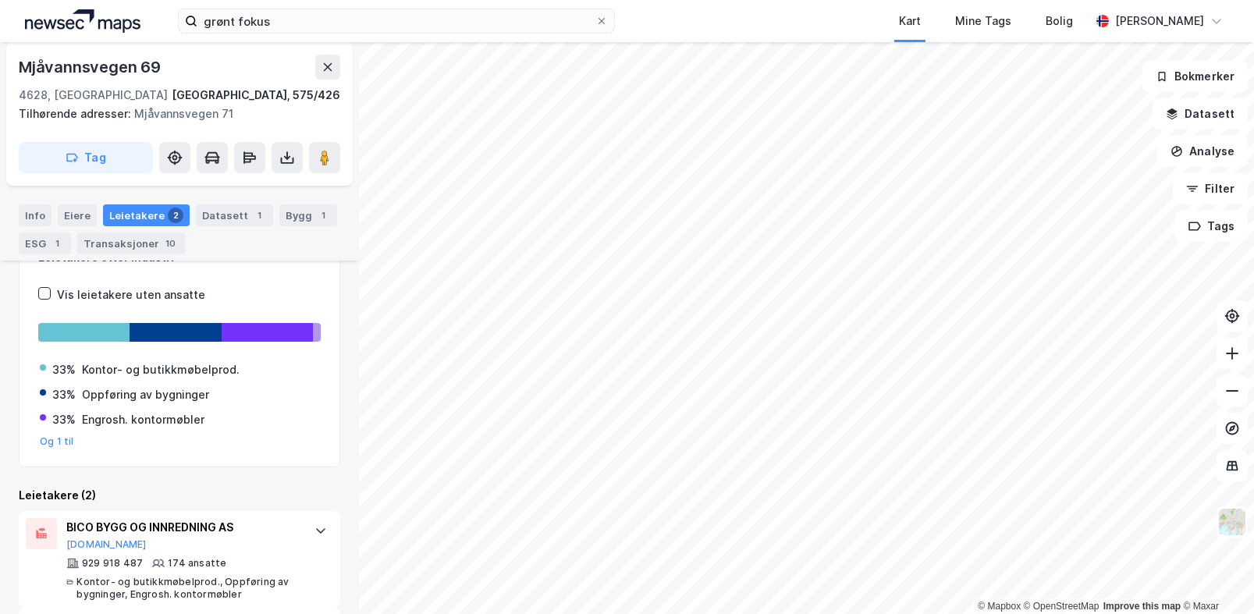
scroll to position [423, 0]
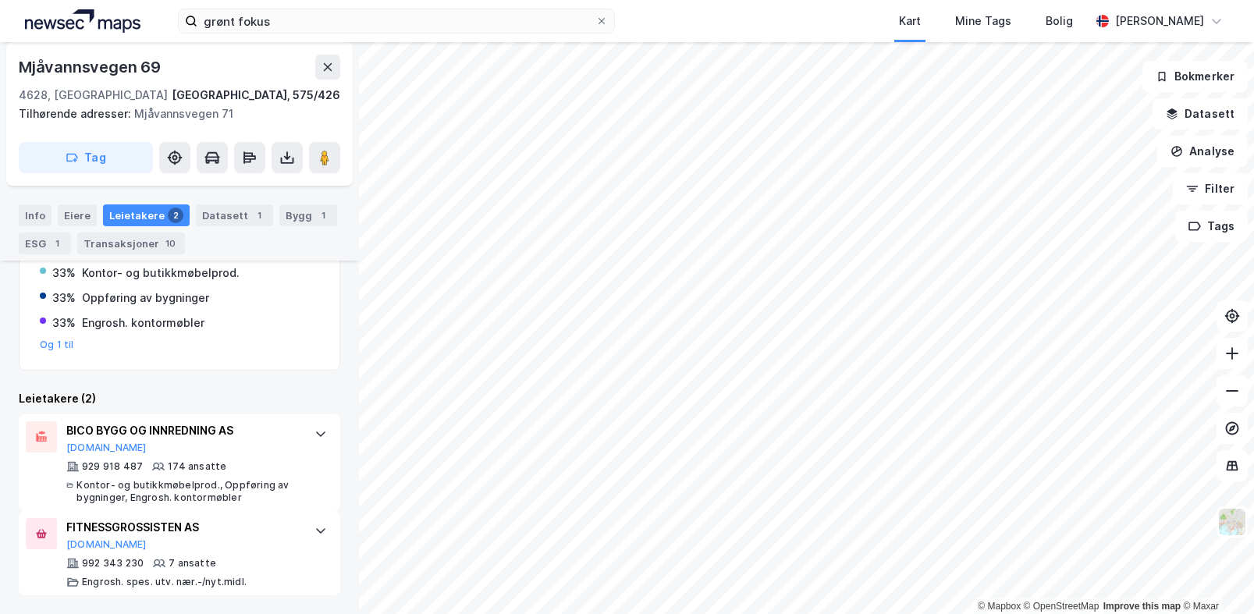
click at [254, 381] on div "Leietakere etter industri Vis leietakere uten ansatte 33% Kontor- og butikkmøbe…" at bounding box center [179, 363] width 321 height 463
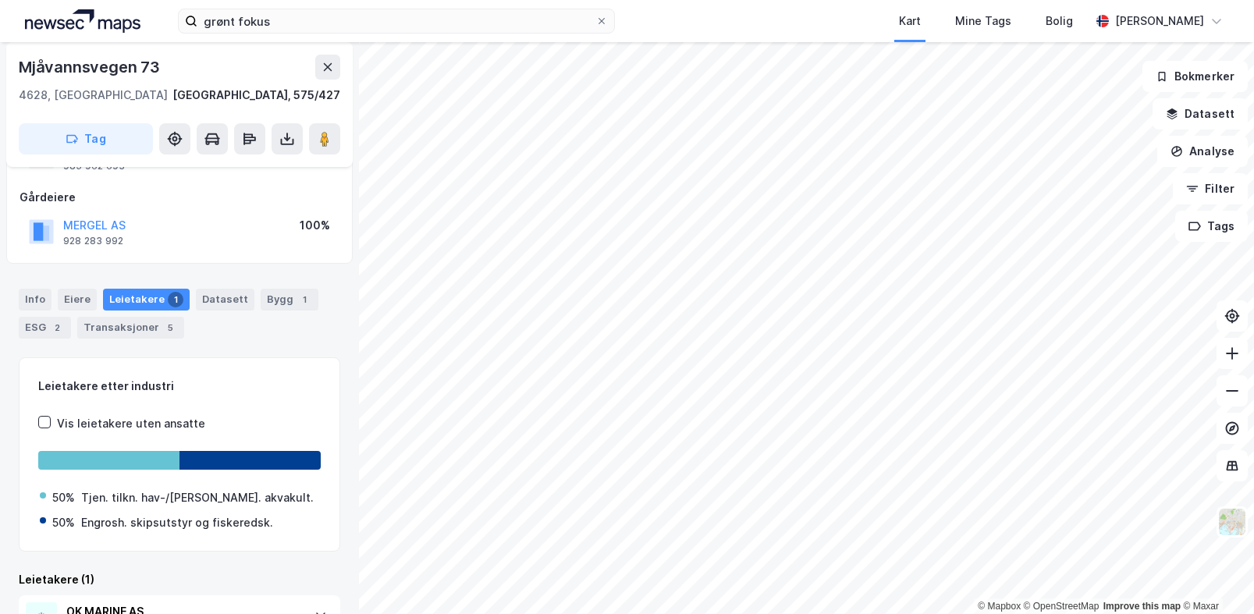
click at [230, 346] on div "Info Eiere Leietakere 1 Datasett Bygg 1 ESG 2 Transaksjoner 5 Leietakere etter …" at bounding box center [179, 481] width 321 height 423
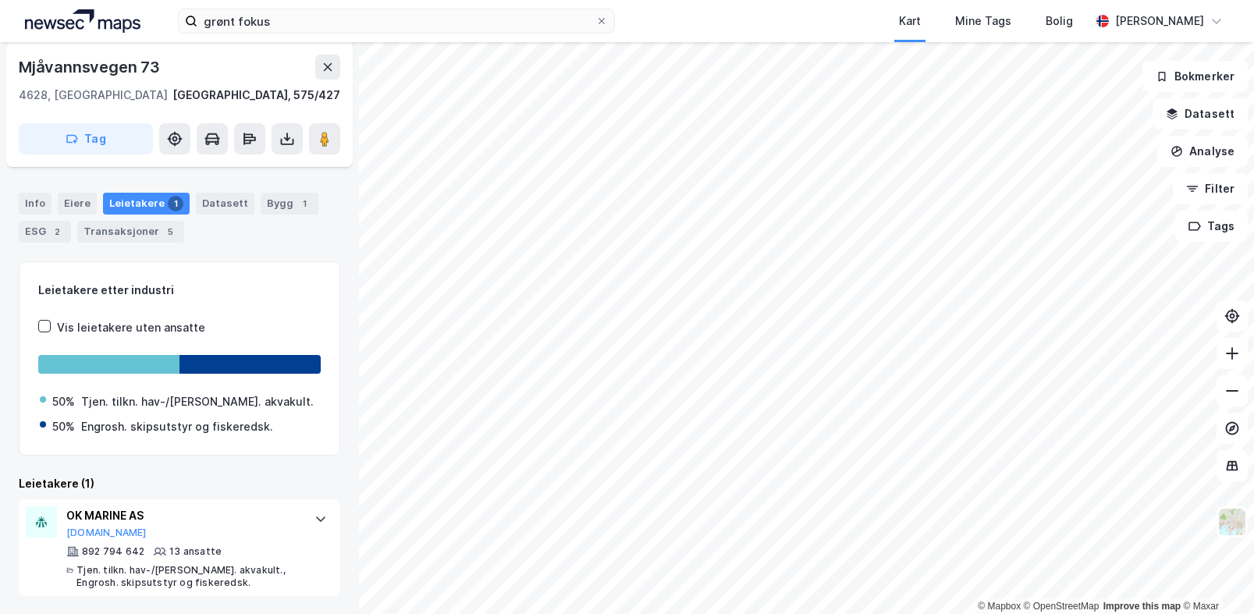
scroll to position [170, 0]
click at [226, 478] on div "Leietakere (1)" at bounding box center [179, 483] width 321 height 19
click at [243, 531] on div "OK MARINE AS [DOMAIN_NAME]" at bounding box center [182, 521] width 232 height 33
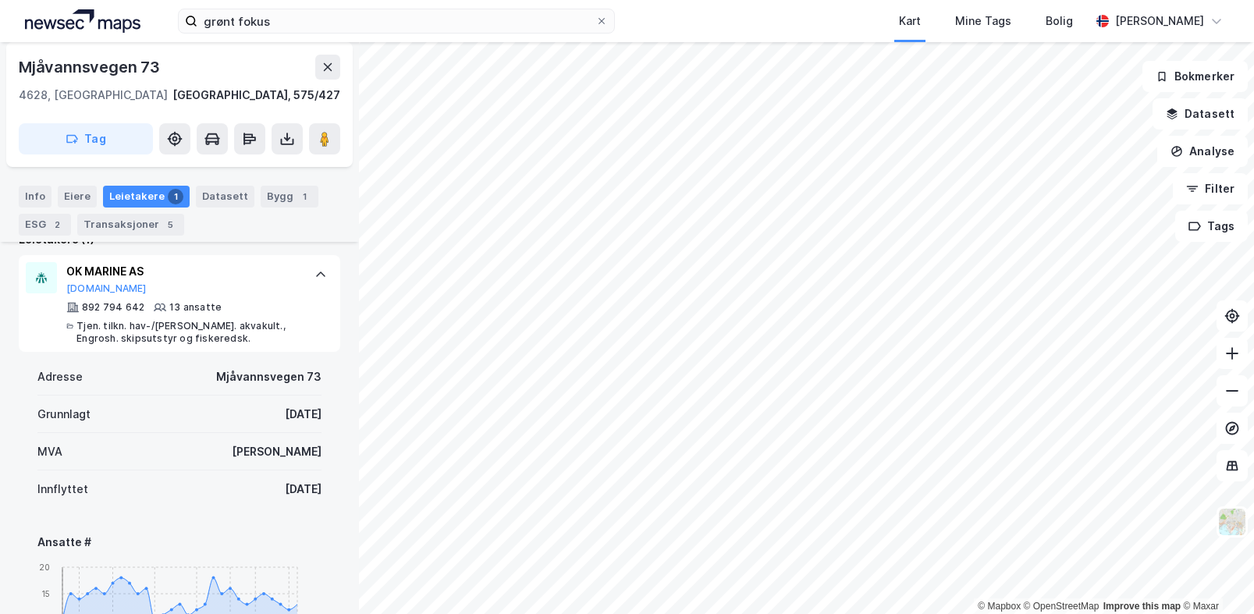
scroll to position [560, 0]
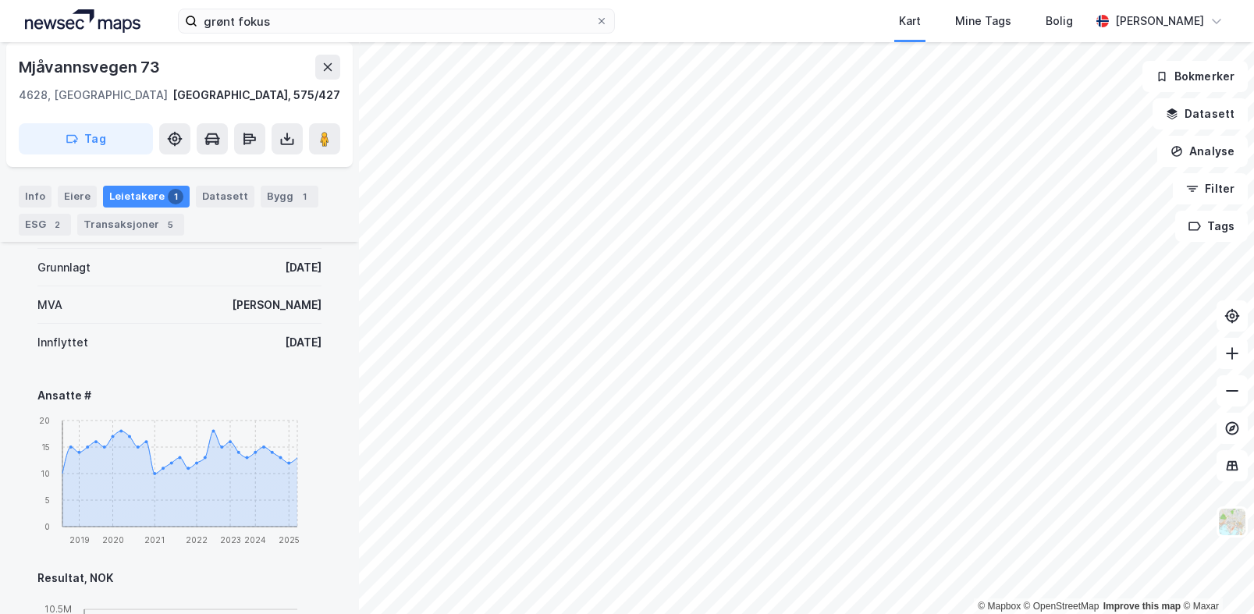
drag, startPoint x: 223, startPoint y: 345, endPoint x: 317, endPoint y: 344, distance: 94.4
click at [317, 344] on div "Adresse [STREET_ADDRESS] [DATE] MVA Ja Innflyttet [DATE] Ansatte # 2019 2020 20…" at bounding box center [179, 602] width 321 height 795
click at [200, 339] on div "Adresse [STREET_ADDRESS] [DATE] MVA Ja Innflyttet [DATE] Ansatte # 2019 2020 20…" at bounding box center [179, 602] width 321 height 795
click at [200, 339] on div "Innflyttet [DATE]" at bounding box center [179, 342] width 284 height 37
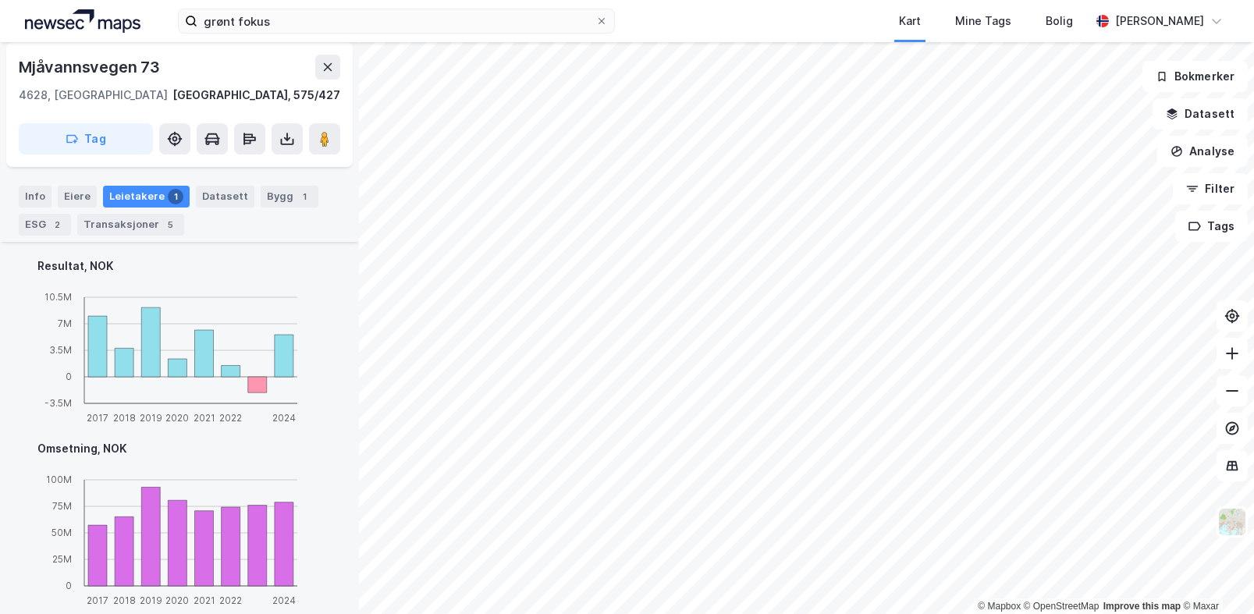
click at [245, 458] on div "Omsetning, NOK" at bounding box center [179, 448] width 284 height 19
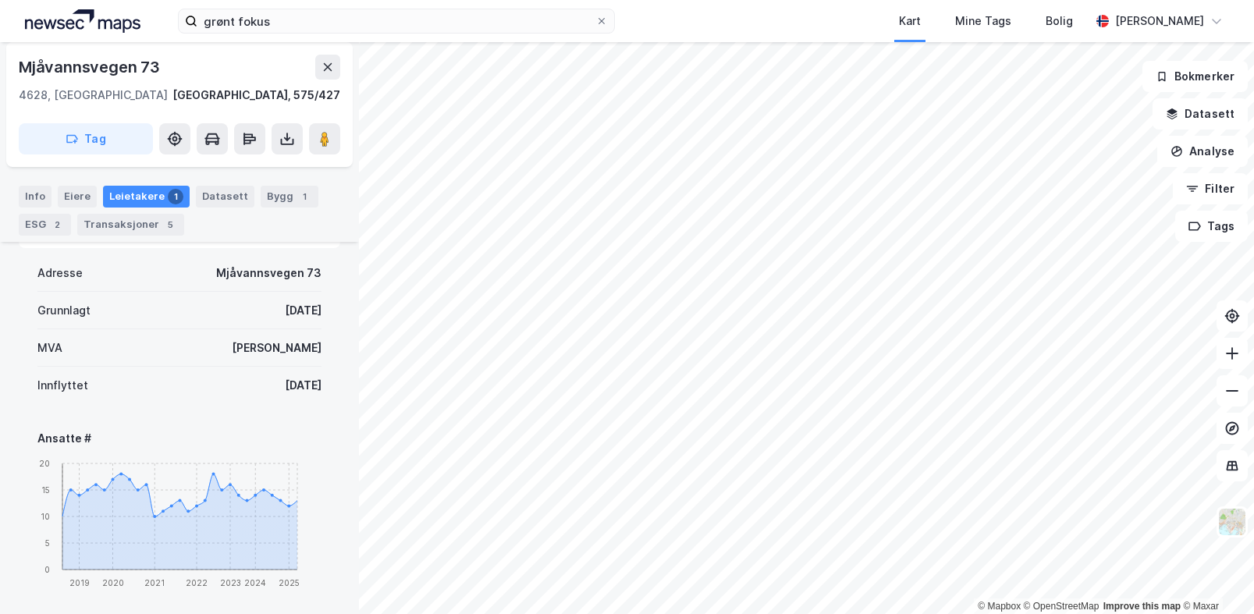
scroll to position [263, 0]
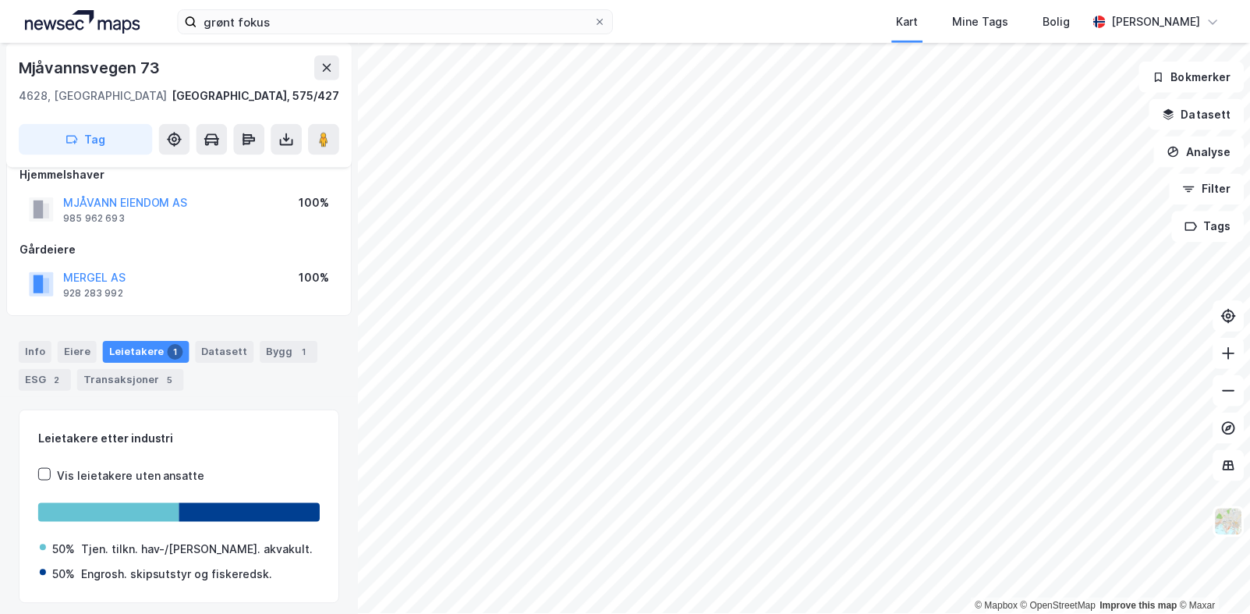
scroll to position [0, 0]
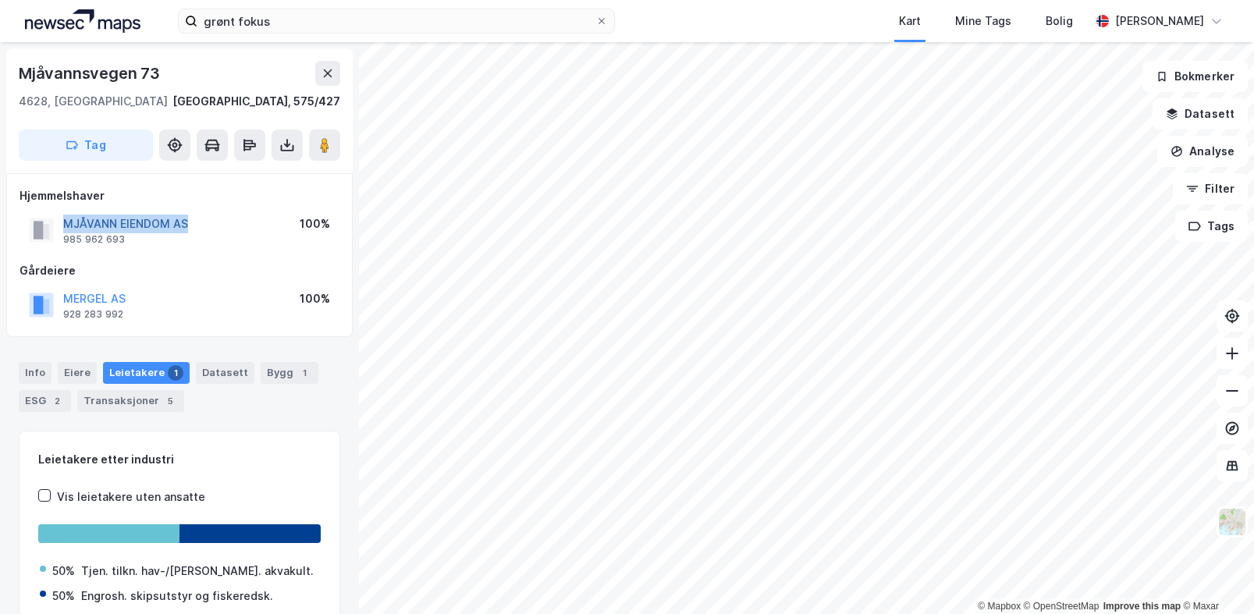
drag, startPoint x: 224, startPoint y: 229, endPoint x: 66, endPoint y: 220, distance: 157.8
click at [66, 220] on div "MJÅVANN EIENDOM AS 985 962 693 100%" at bounding box center [180, 229] width 320 height 37
copy button "MJÅVANN EIENDOM AS"
click at [224, 268] on div "Gårdeiere" at bounding box center [180, 270] width 320 height 19
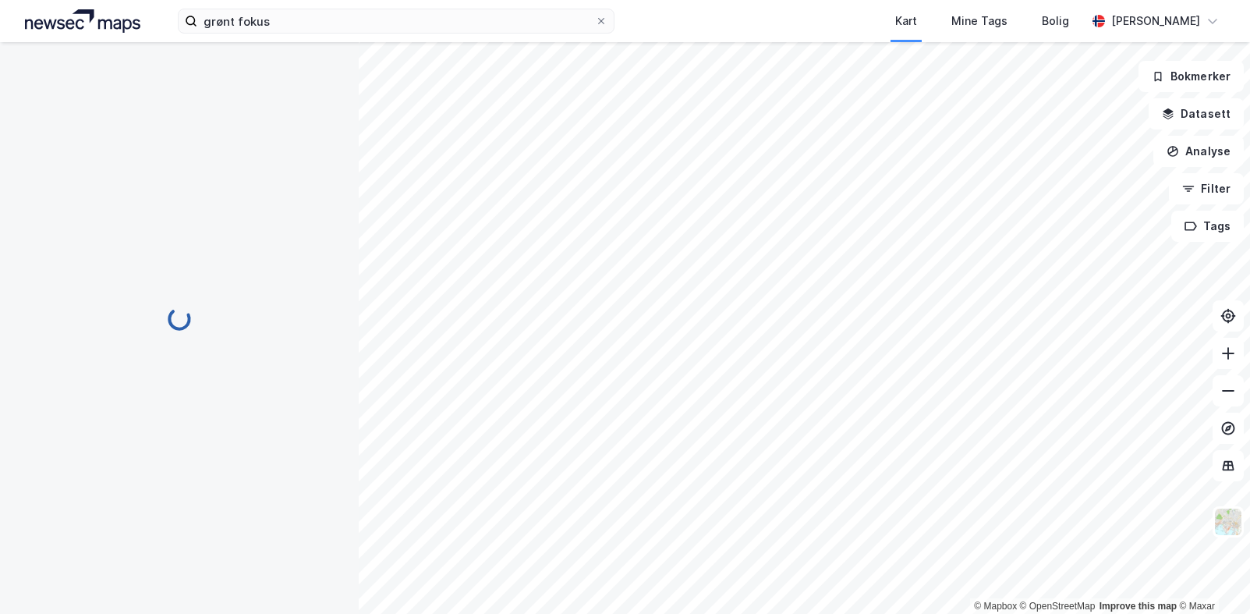
scroll to position [1, 0]
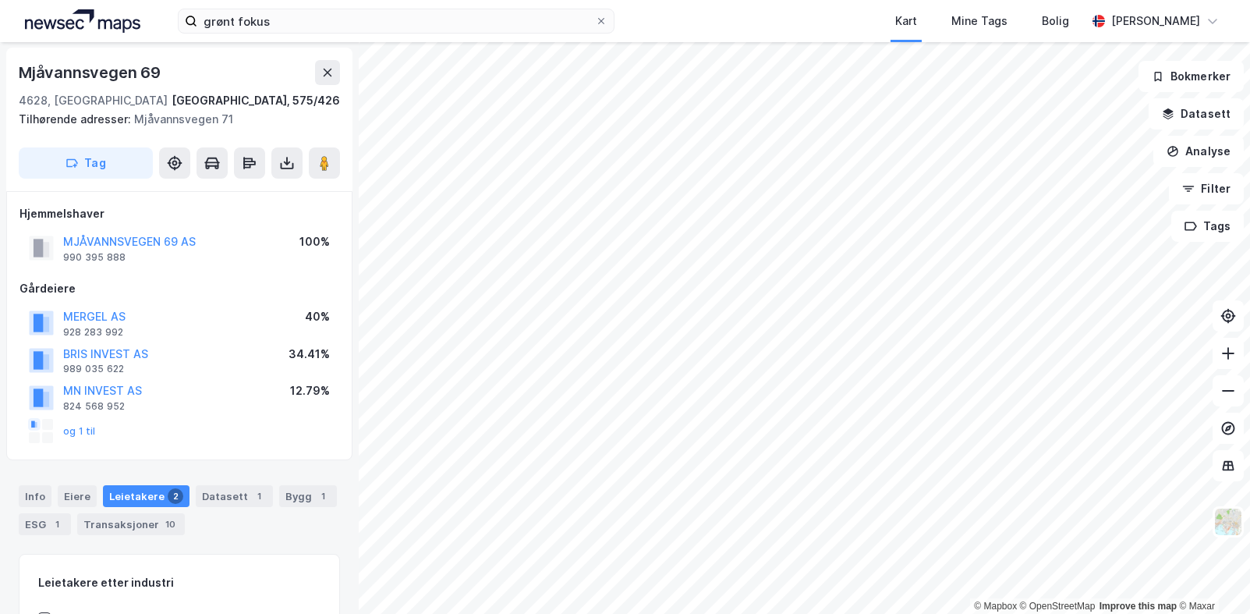
scroll to position [1, 0]
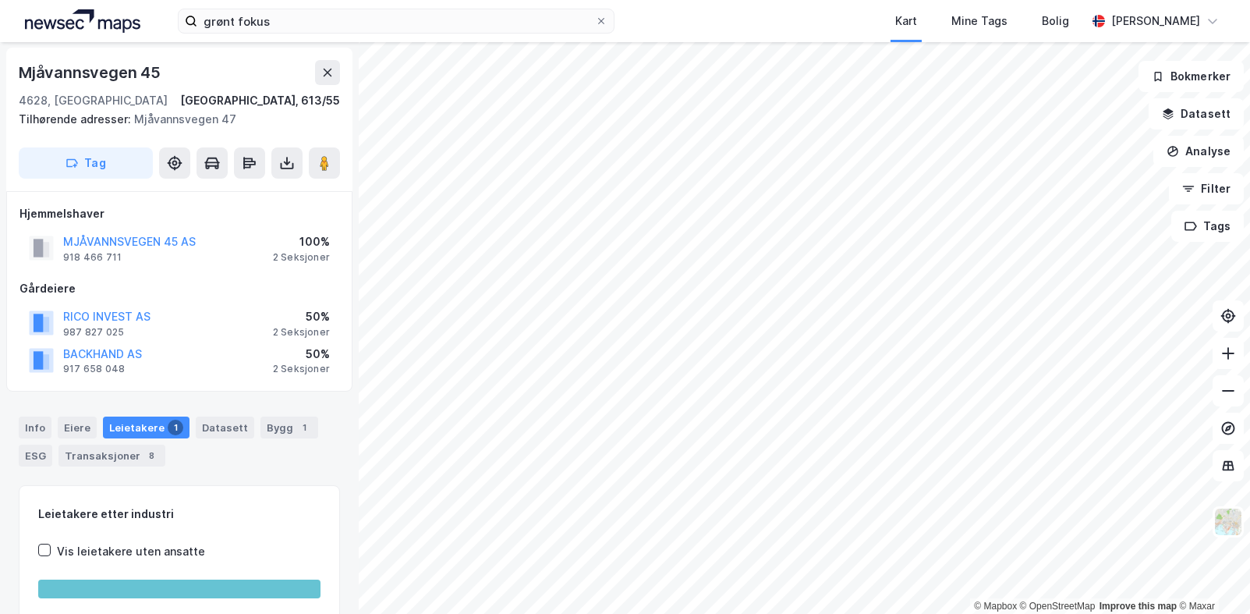
click at [215, 263] on div "MJÅVANNSVEGEN 45 AS 918 466 711 100% 2 Seksjoner" at bounding box center [180, 247] width 320 height 37
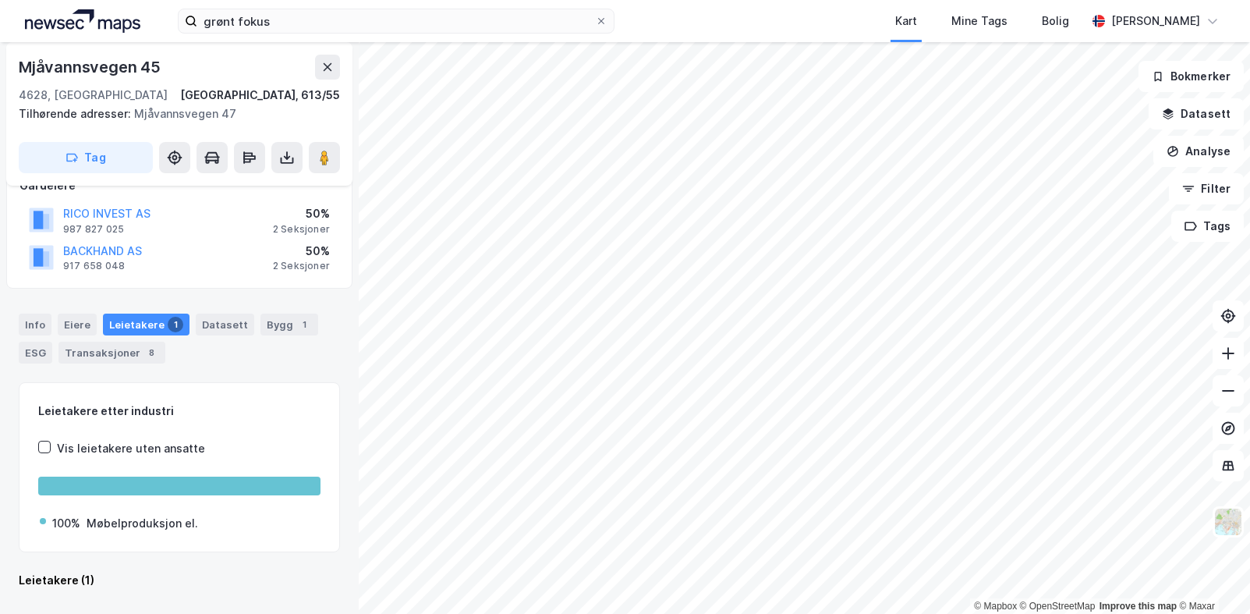
scroll to position [105, 0]
click at [221, 363] on div "Info [PERSON_NAME] 1 Datasett Bygg 1 ESG Transaksjoner 8" at bounding box center [179, 338] width 321 height 50
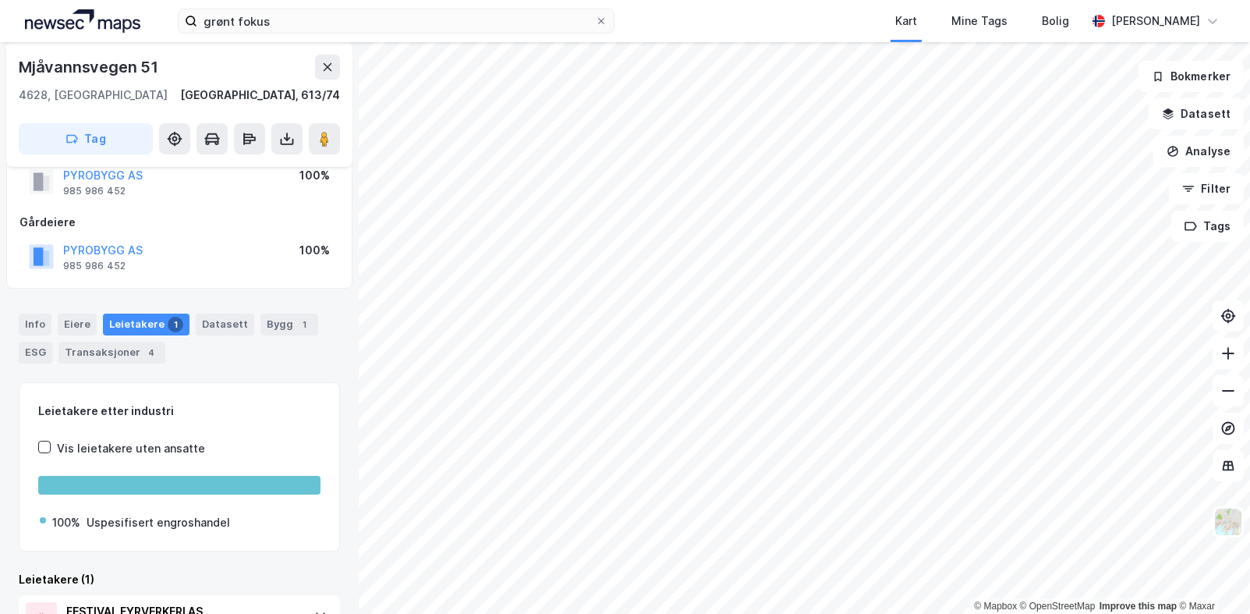
click at [235, 359] on div "Info [PERSON_NAME] 1 Datasett Bygg 1 ESG Transaksjoner 4" at bounding box center [179, 339] width 321 height 50
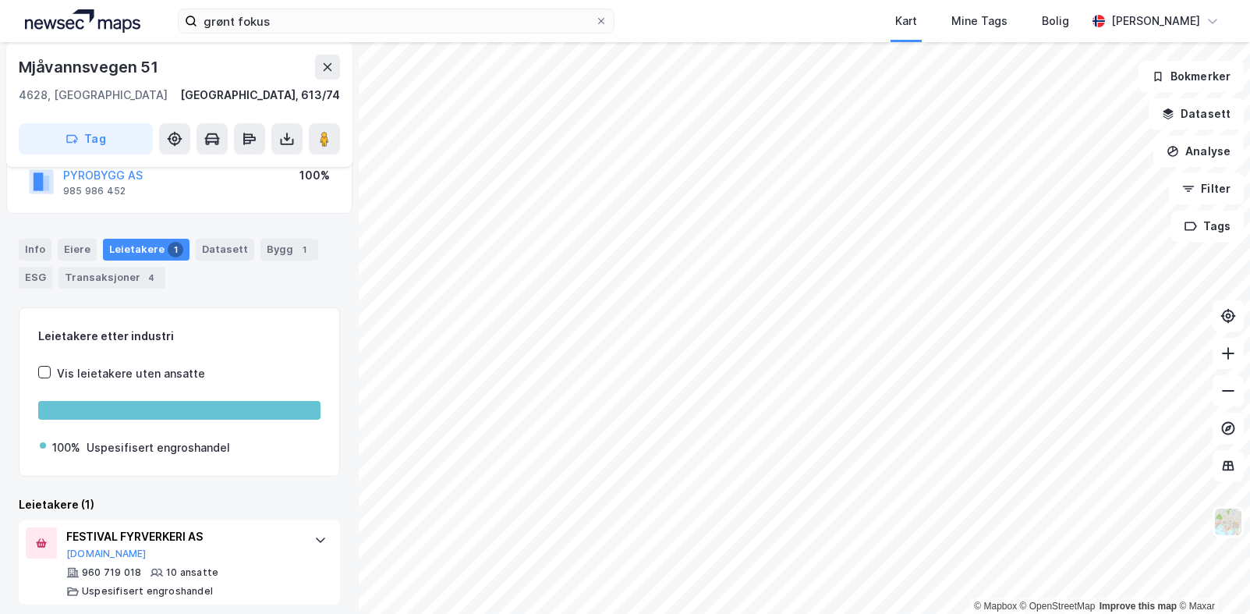
scroll to position [133, 0]
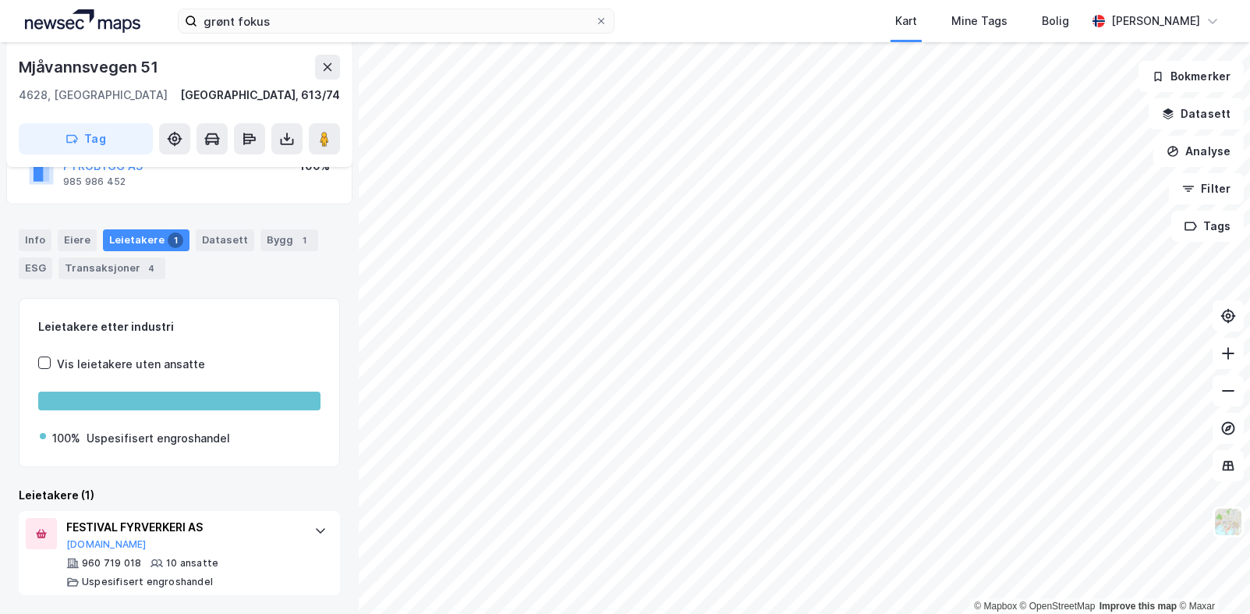
drag, startPoint x: 183, startPoint y: 498, endPoint x: 192, endPoint y: 491, distance: 11.7
click at [188, 494] on div "Leietakere (1)" at bounding box center [179, 495] width 321 height 19
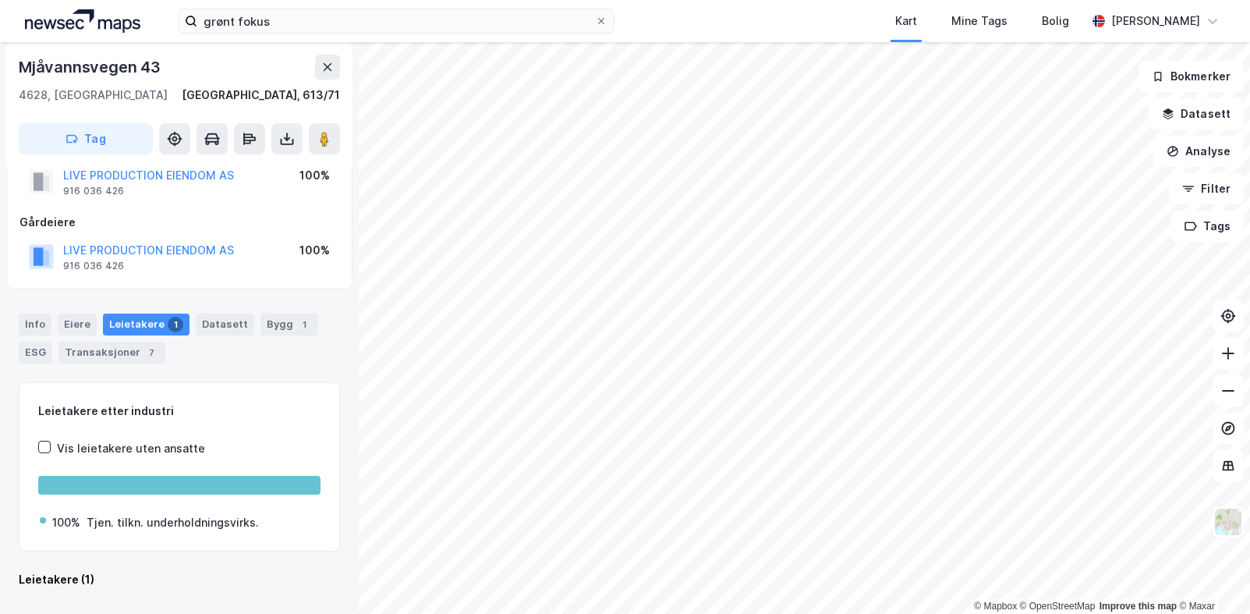
scroll to position [48, 0]
click at [246, 352] on div "Info [PERSON_NAME] 1 Datasett Bygg 1 ESG Transaksjoner 7" at bounding box center [179, 339] width 321 height 50
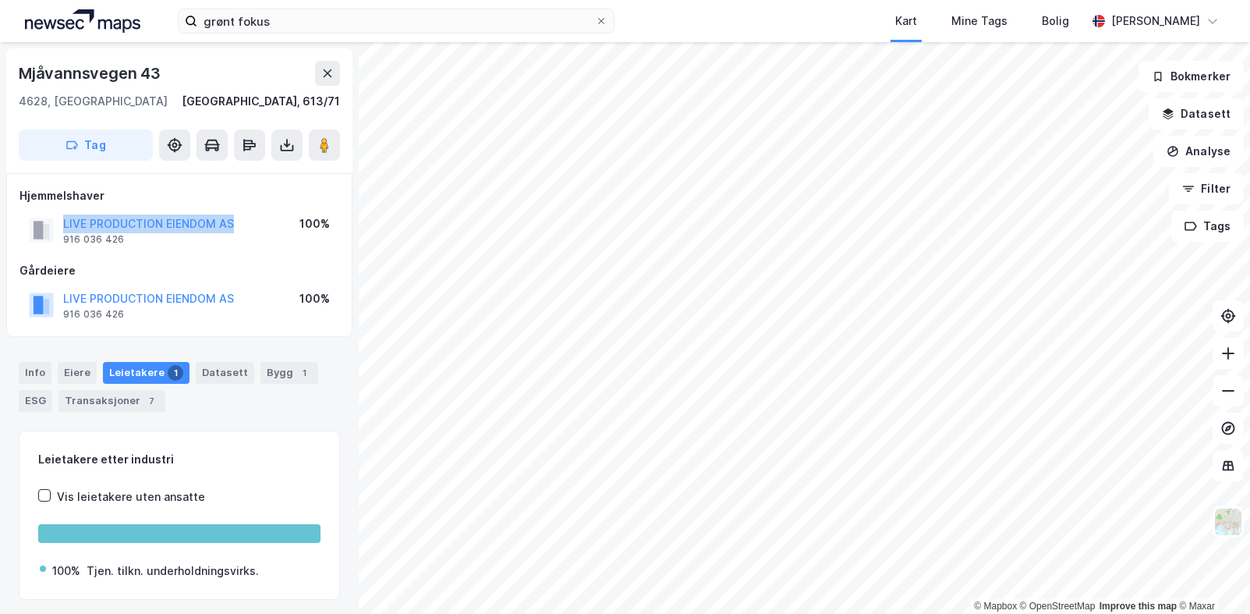
drag, startPoint x: 256, startPoint y: 223, endPoint x: 65, endPoint y: 212, distance: 191.4
click at [65, 212] on div "LIVE PRODUCTION EIENDOM AS 916 036 426 100%" at bounding box center [180, 229] width 320 height 37
click at [211, 414] on div "Info [PERSON_NAME] 1 Datasett Bygg 1 ESG Transaksjoner 7" at bounding box center [179, 380] width 359 height 75
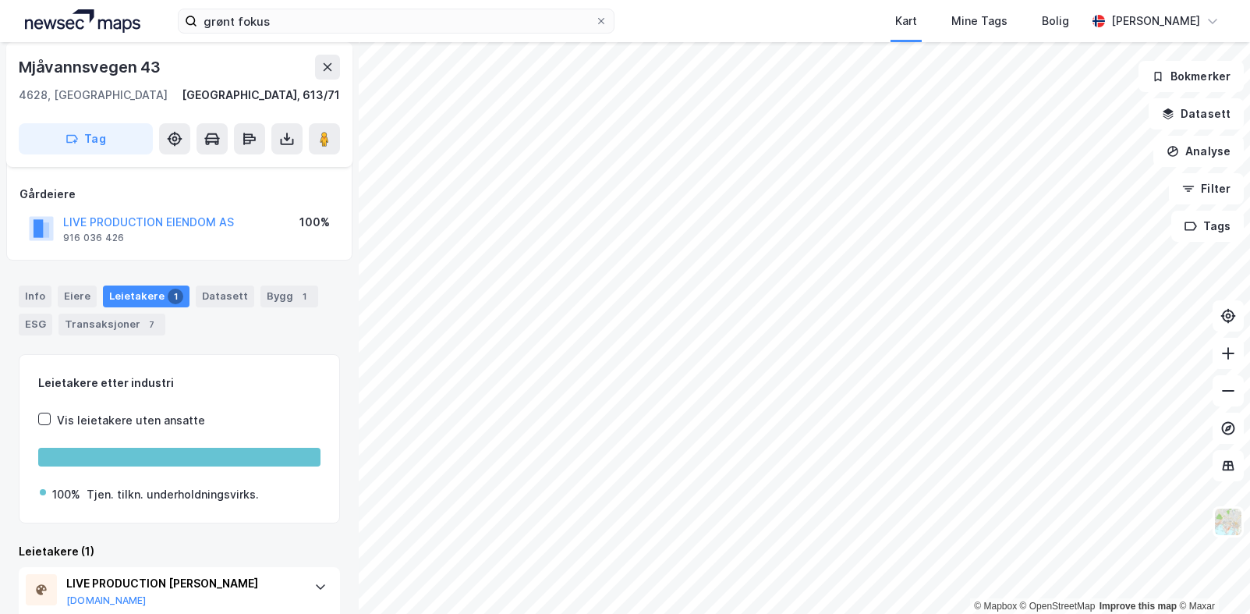
scroll to position [133, 0]
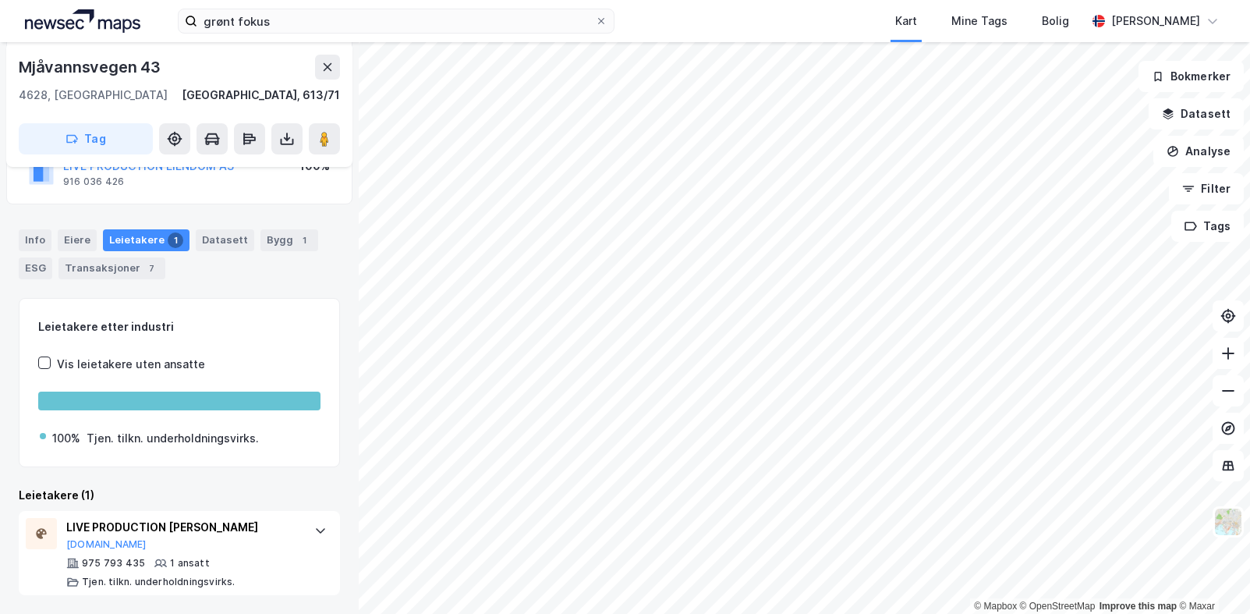
click at [204, 486] on div "Leietakere (1)" at bounding box center [179, 495] width 321 height 19
click at [271, 484] on div "Leietakere etter industri Vis leietakere uten ansatte 100% Tjen. tilkn. underho…" at bounding box center [179, 447] width 321 height 298
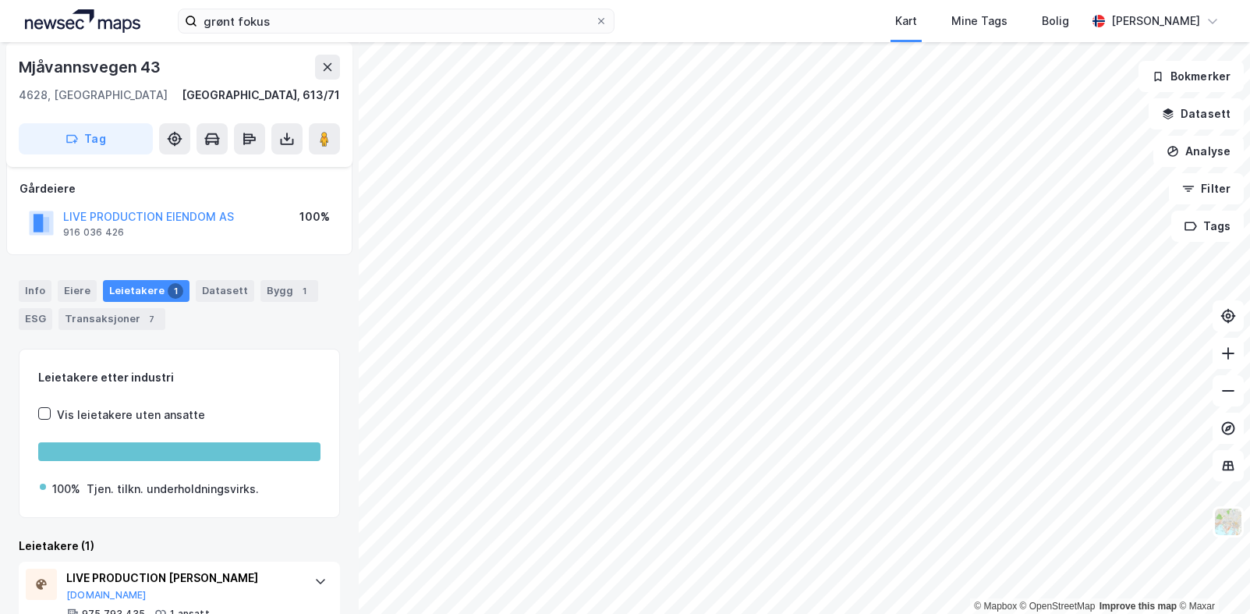
scroll to position [55, 0]
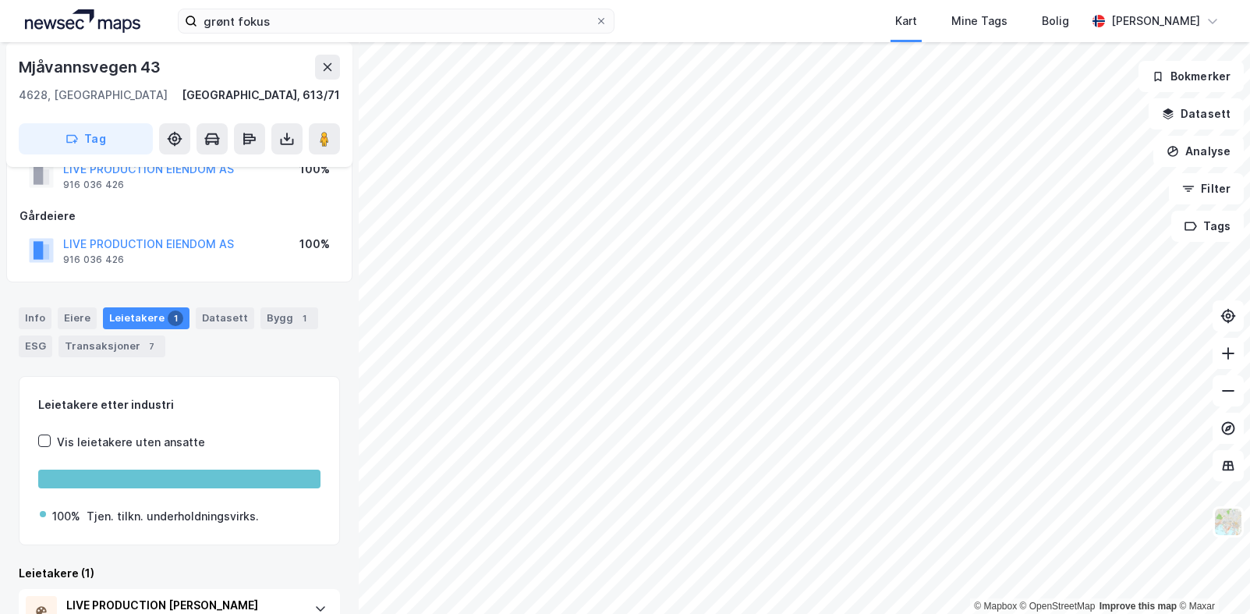
scroll to position [55, 0]
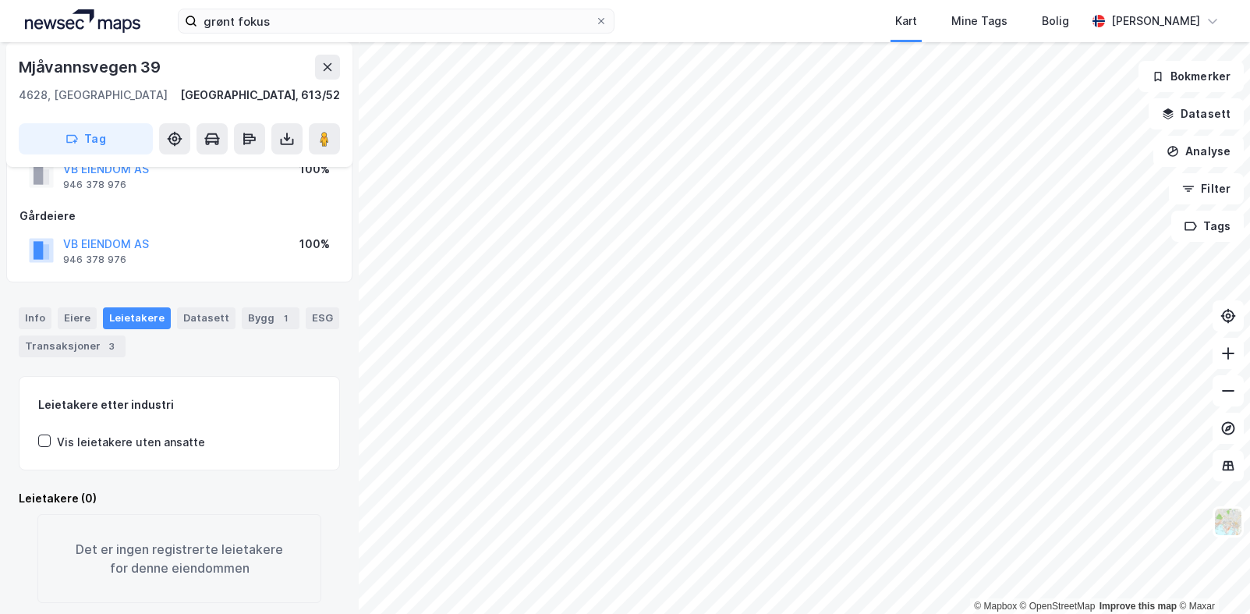
click at [229, 347] on div "Info [PERSON_NAME] Datasett Bygg 1 ESG Transaksjoner 3" at bounding box center [179, 332] width 321 height 50
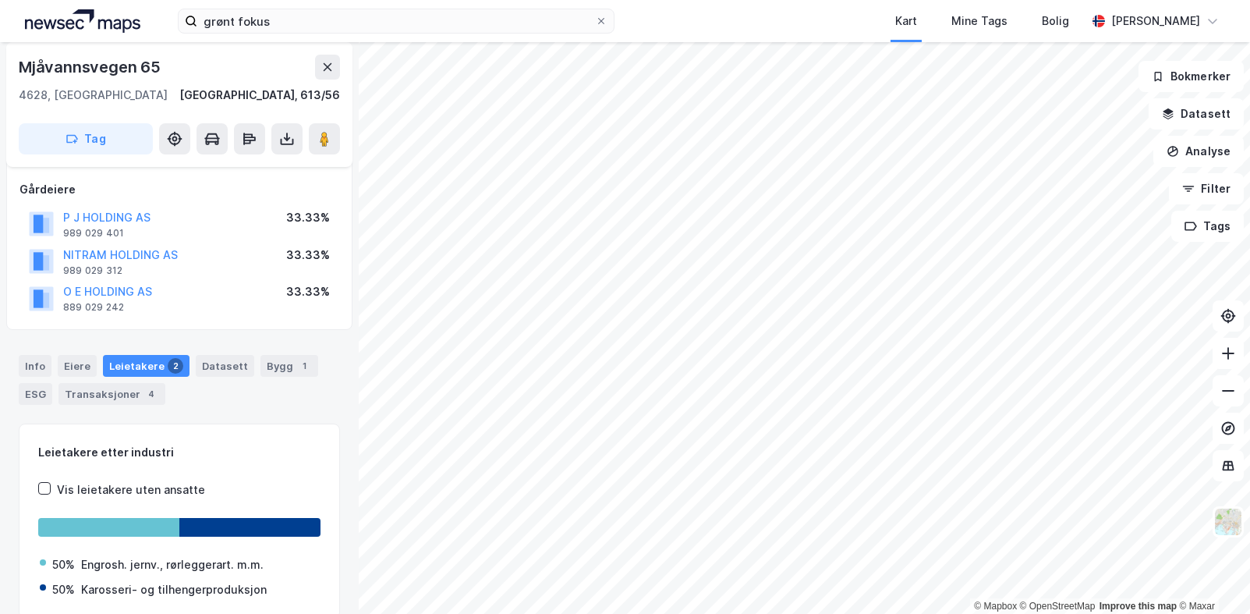
scroll to position [81, 0]
click at [233, 335] on div "[STREET_ADDRESS], 613/56 Tag Hjemmelshaver AGDER BILTILPASNING EIENDOM AS 986 3…" at bounding box center [179, 328] width 359 height 572
click at [213, 409] on div "Info Eiere Leietakere 2 Datasett Bygg 1 ESG Transaksjoner 4" at bounding box center [179, 373] width 359 height 75
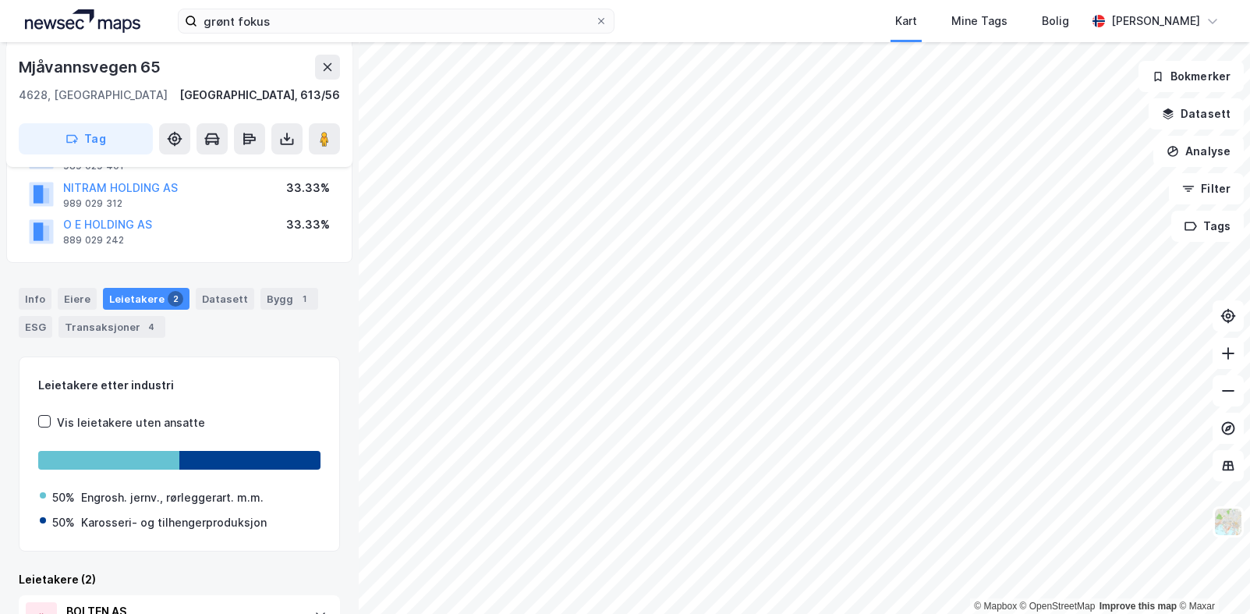
scroll to position [317, 0]
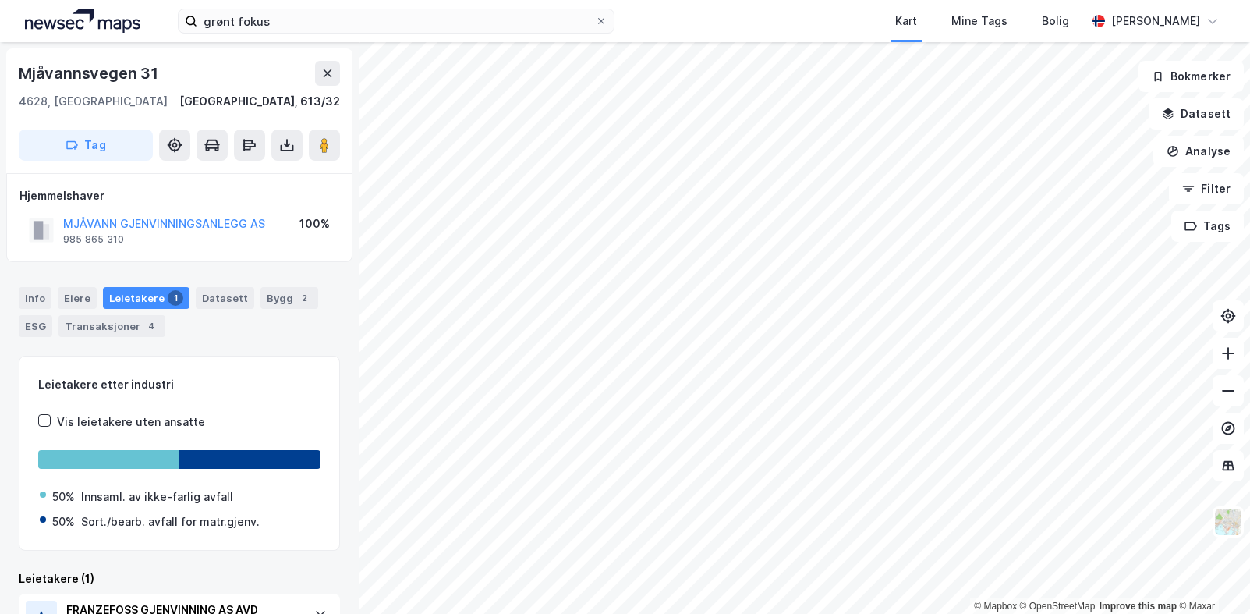
click at [227, 339] on div "Info [PERSON_NAME] 1 Datasett Bygg 2 ESG Transaksjoner 4" at bounding box center [179, 305] width 359 height 75
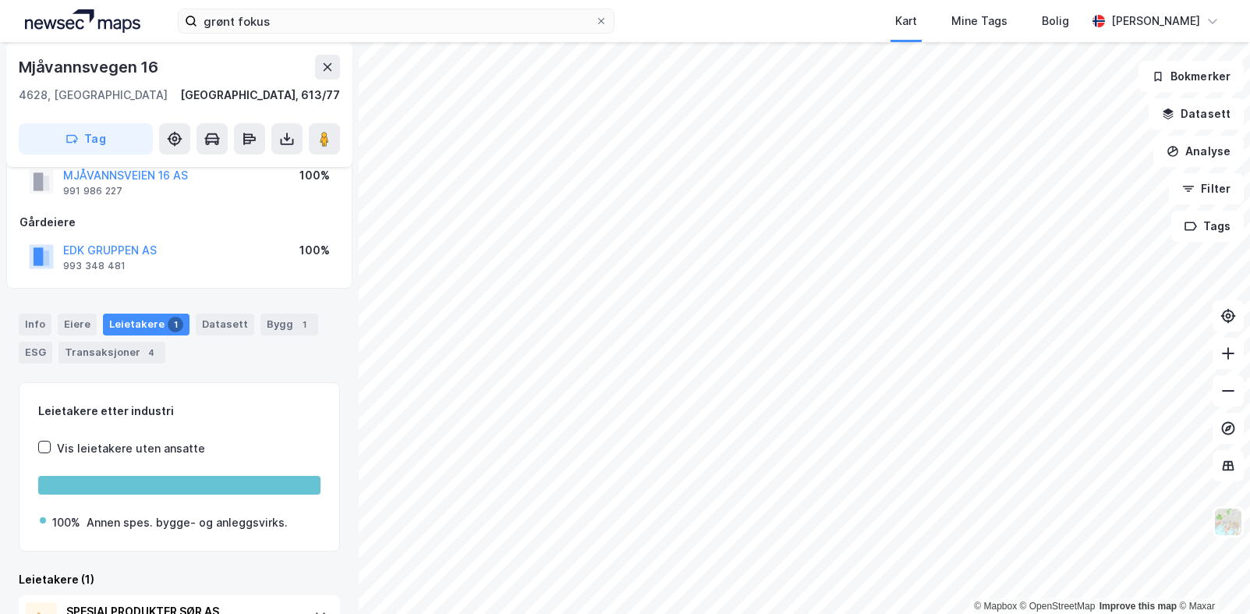
click at [242, 288] on div "Hjemmelshaver MJÅVANNSVEIEN 16 AS 991 986 227 100% Gårdeiere EDK GRUPPEN AS 993…" at bounding box center [179, 207] width 346 height 164
click at [223, 356] on div "Info [PERSON_NAME] 1 Datasett Bygg 1 ESG Transaksjoner 4" at bounding box center [179, 339] width 321 height 50
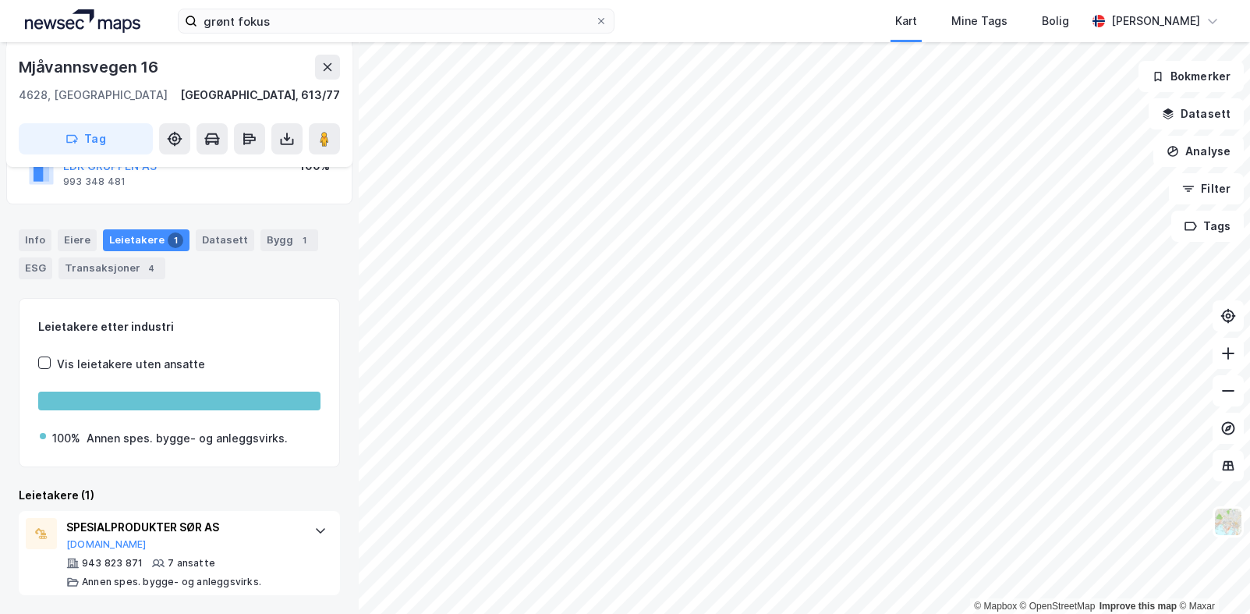
click at [223, 491] on div "Leietakere (1)" at bounding box center [179, 495] width 321 height 19
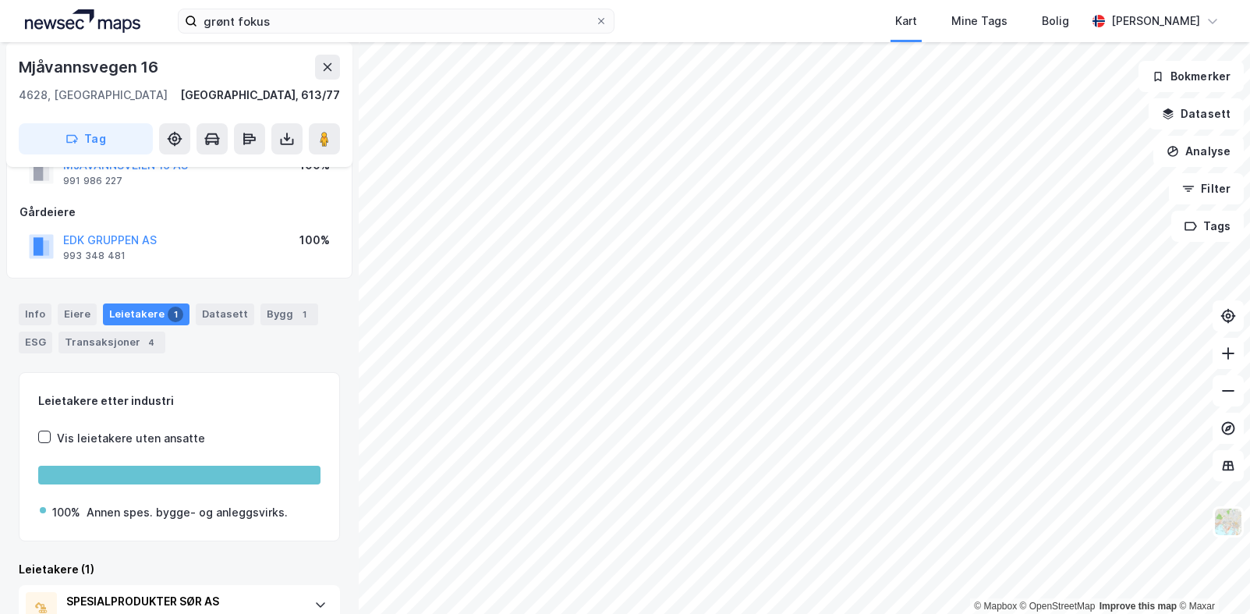
scroll to position [0, 0]
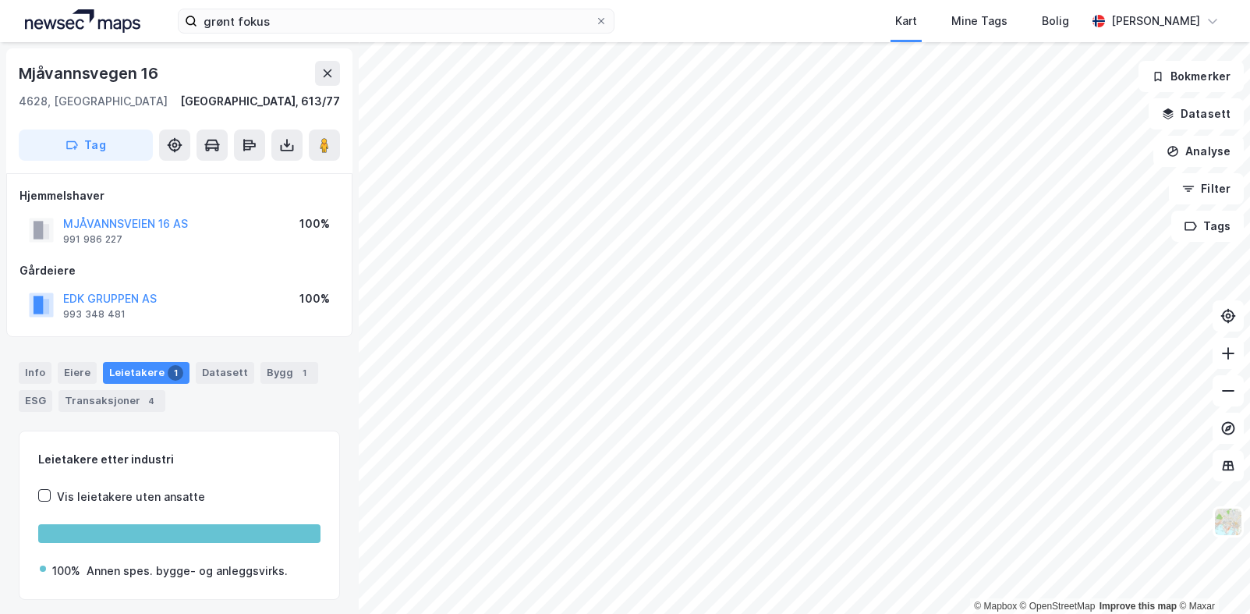
click at [210, 220] on div "MJÅVANNSVEIEN 16 AS 991 986 227 100%" at bounding box center [180, 229] width 320 height 37
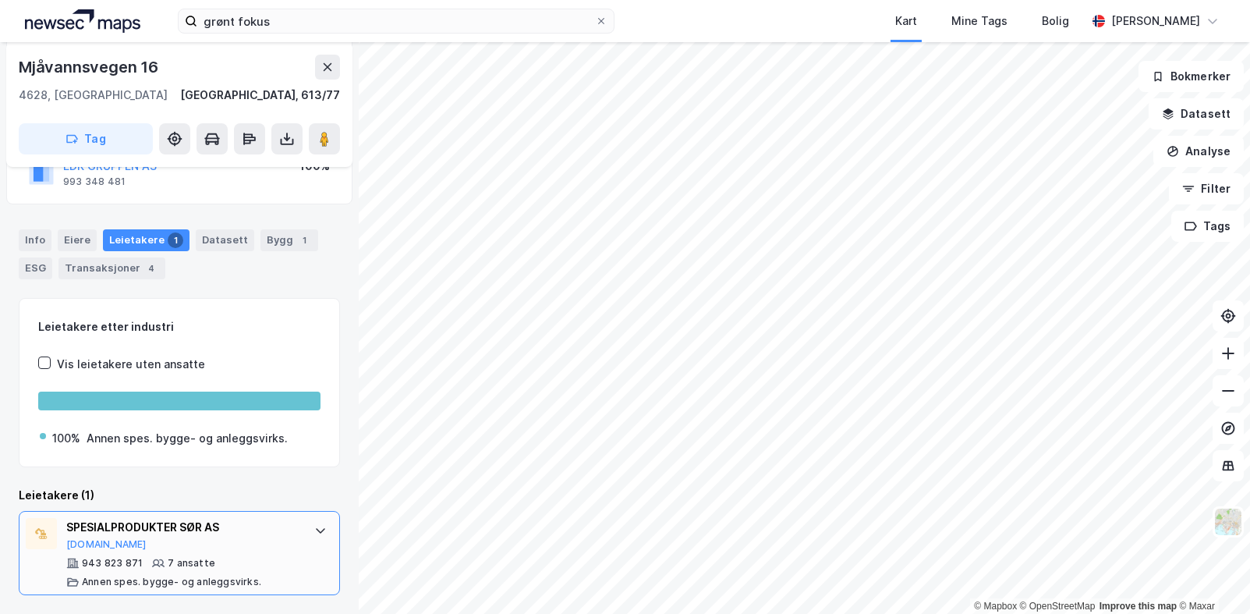
click at [308, 527] on div at bounding box center [320, 530] width 25 height 25
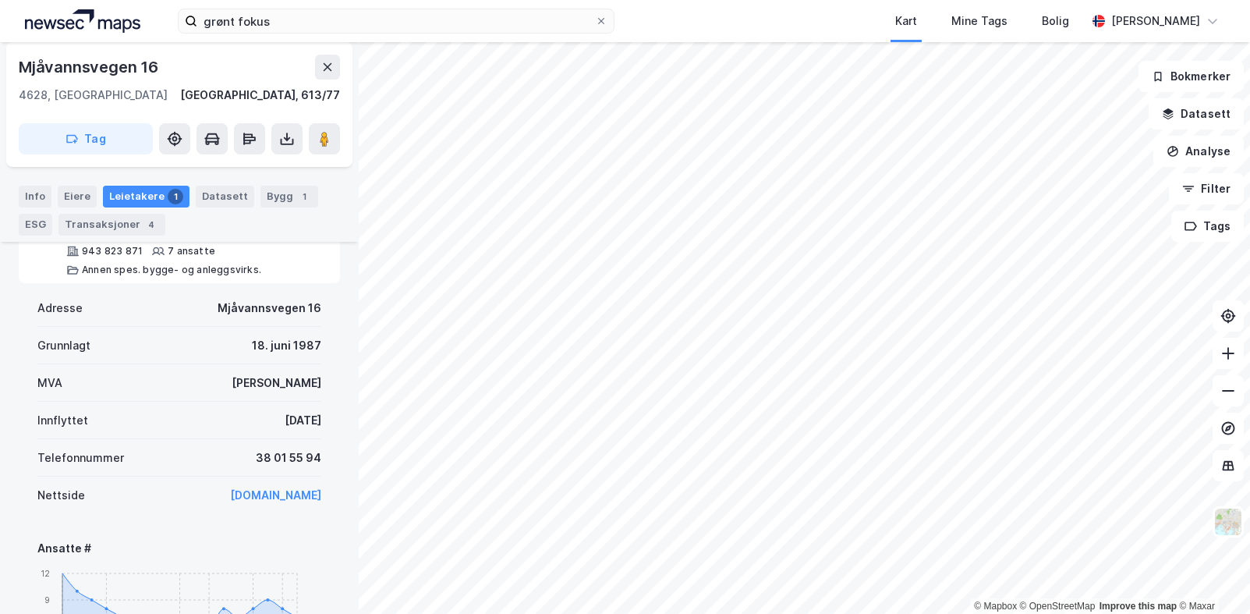
click at [207, 381] on div "MVA Ja" at bounding box center [179, 382] width 284 height 37
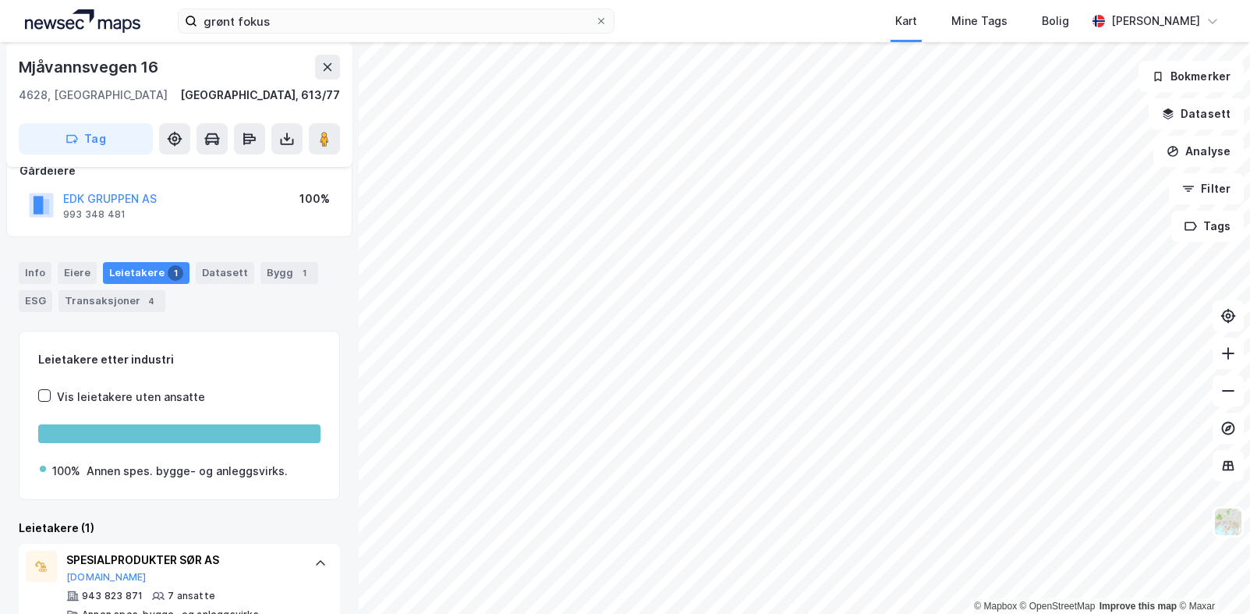
scroll to position [0, 0]
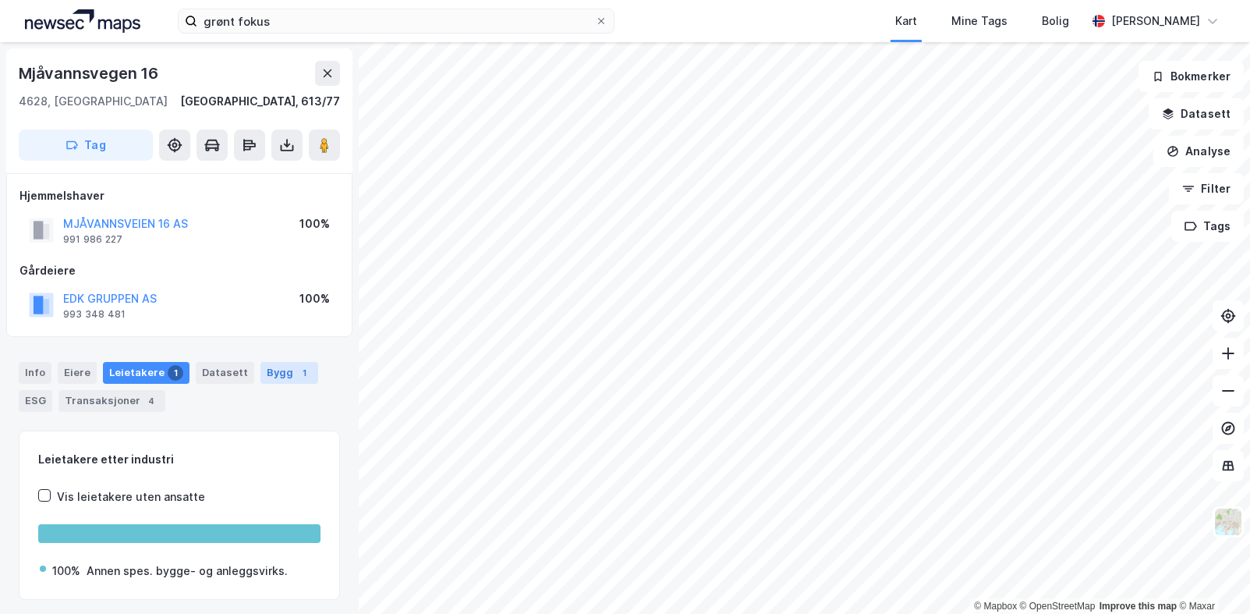
click at [283, 377] on div "Bygg 1" at bounding box center [290, 373] width 58 height 22
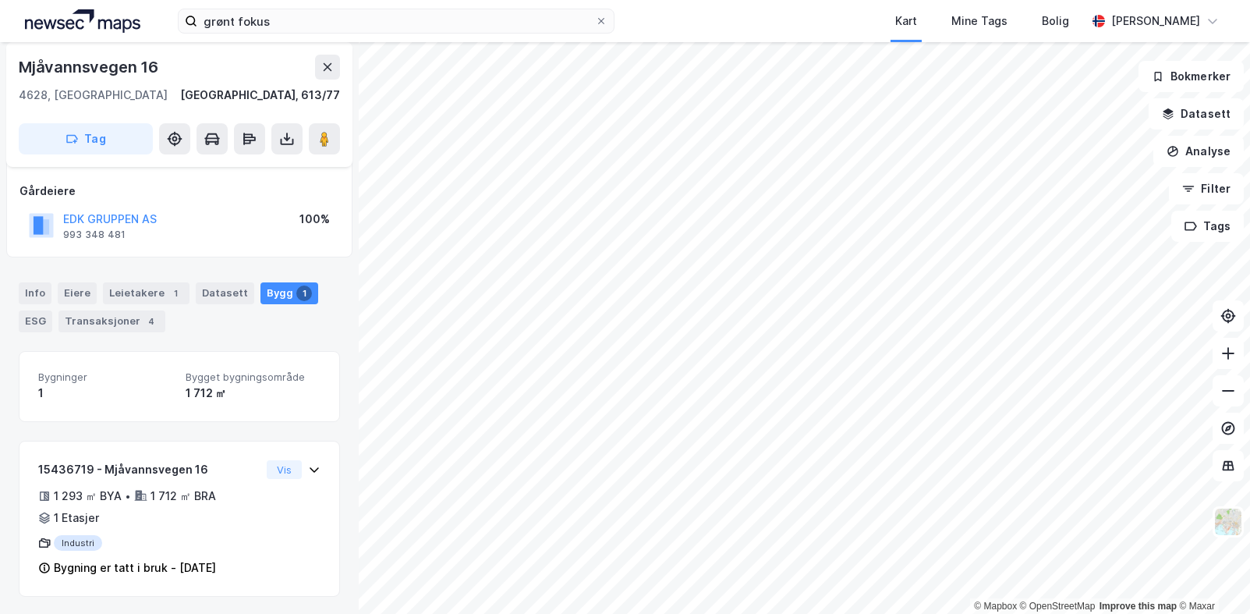
scroll to position [81, 0]
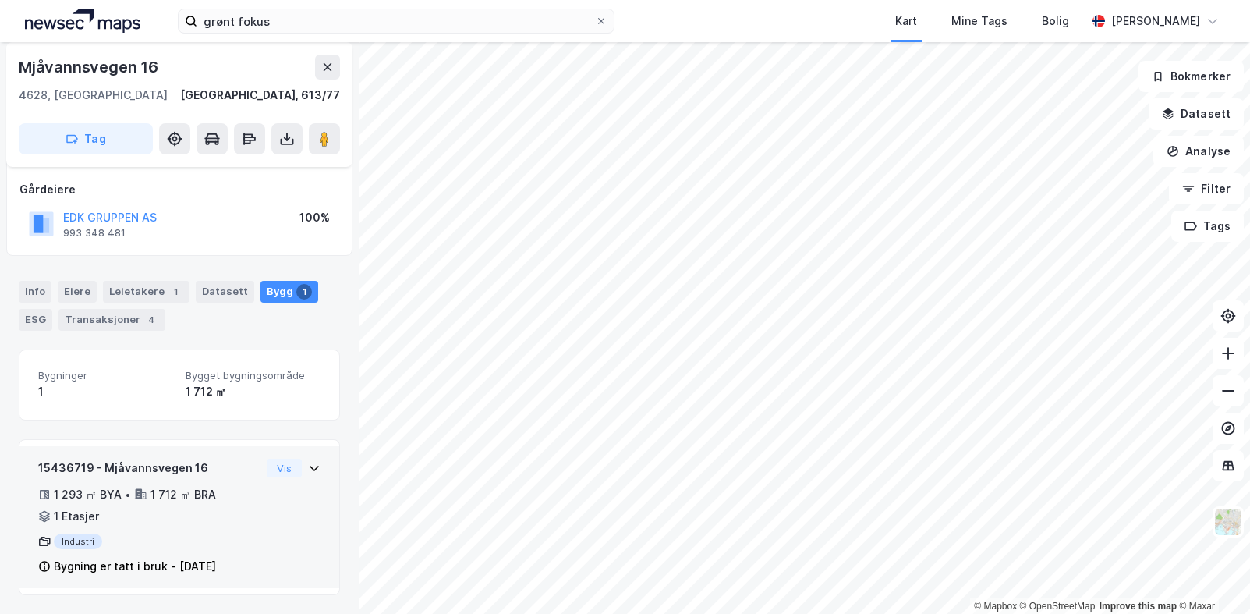
click at [220, 443] on div "15436719 - Mjåvannsvegen 16 1 293 ㎡ BYA • 1 712 ㎡ BRA • 1 Etasjer Industri Bygn…" at bounding box center [179, 517] width 321 height 156
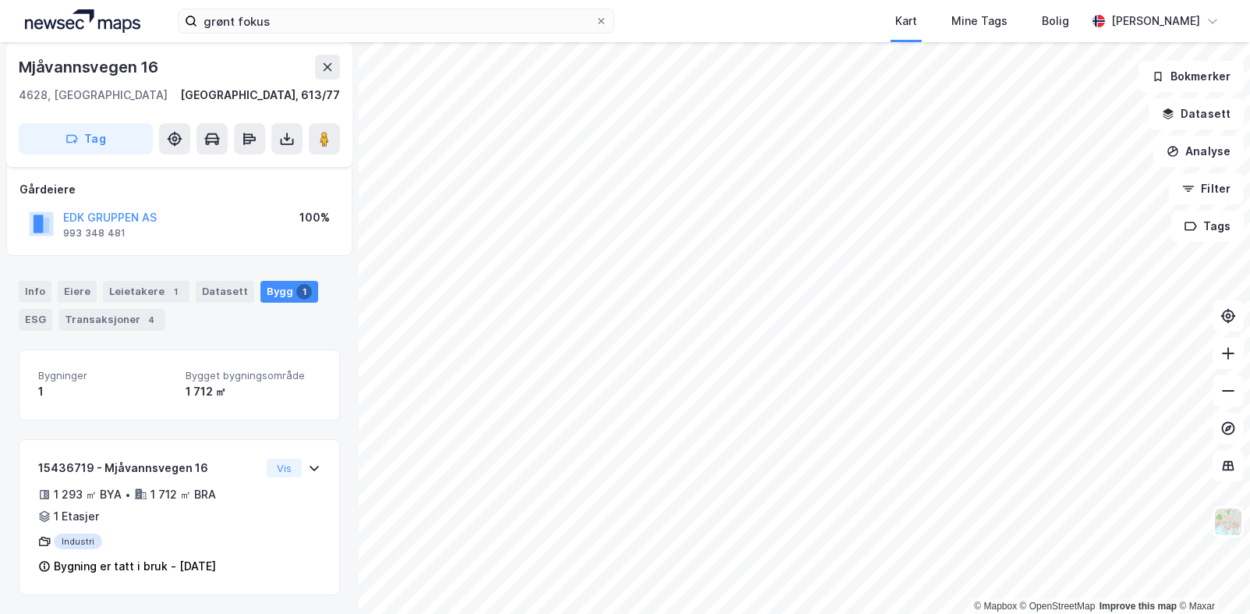
click at [211, 339] on div "Info Eiere Leietakere 1 Datasett Bygg 1 ESG Transaksjoner 4 Bygninger 1 Bygget …" at bounding box center [179, 428] width 321 height 333
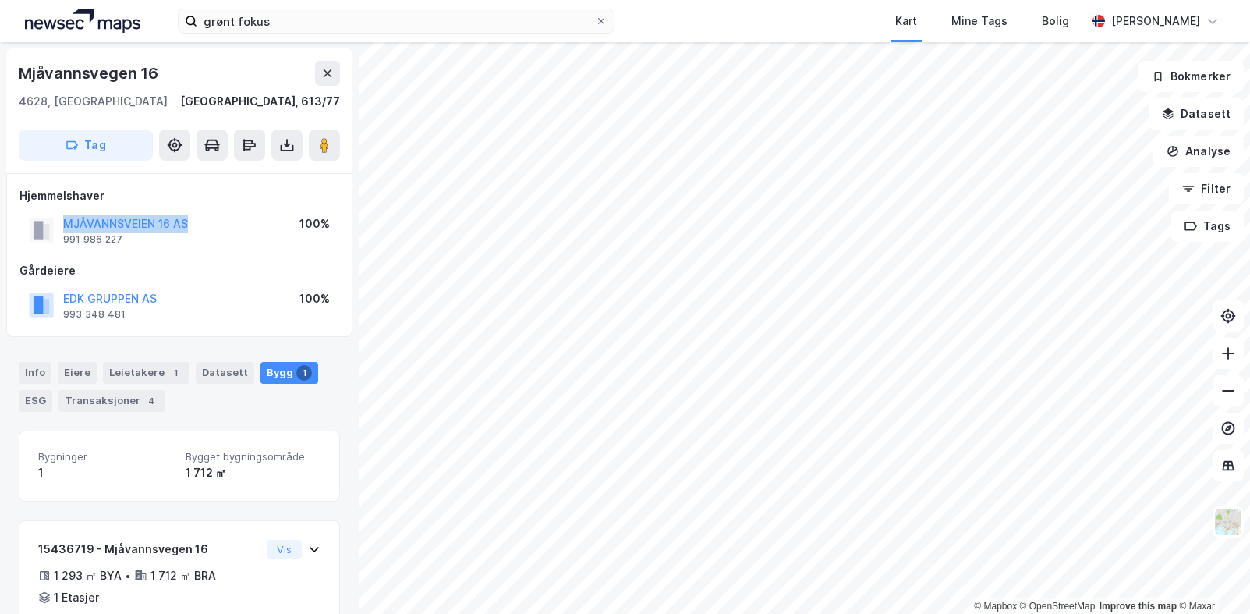
drag, startPoint x: 202, startPoint y: 218, endPoint x: 66, endPoint y: 214, distance: 135.8
click at [66, 214] on div "MJÅVANNSVEIEN 16 AS 991 986 227 100%" at bounding box center [180, 229] width 320 height 37
copy button "MJÅVANNSVEIEN 16 AS"
